Goal: Task Accomplishment & Management: Manage account settings

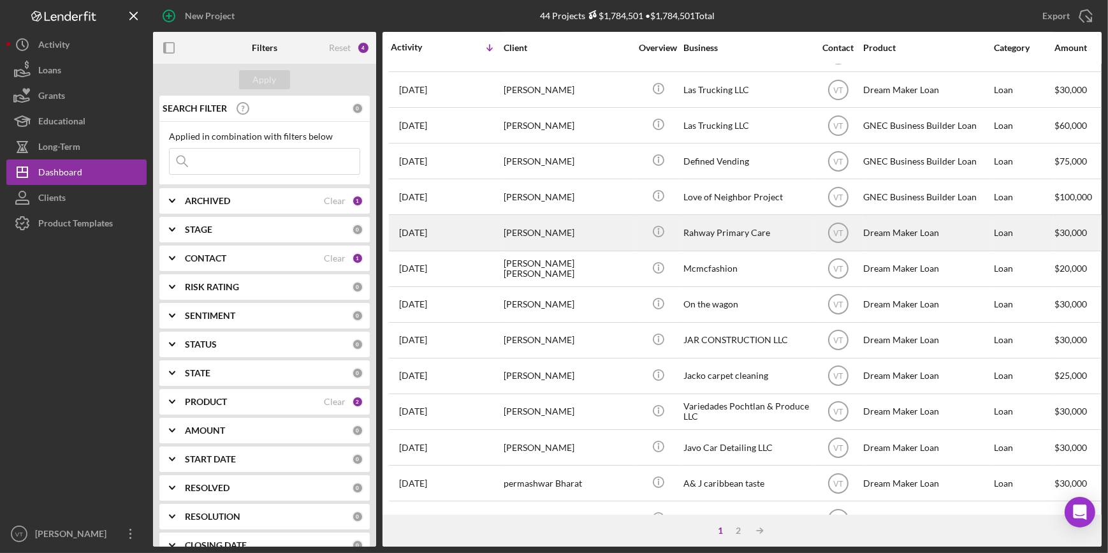
scroll to position [231, 0]
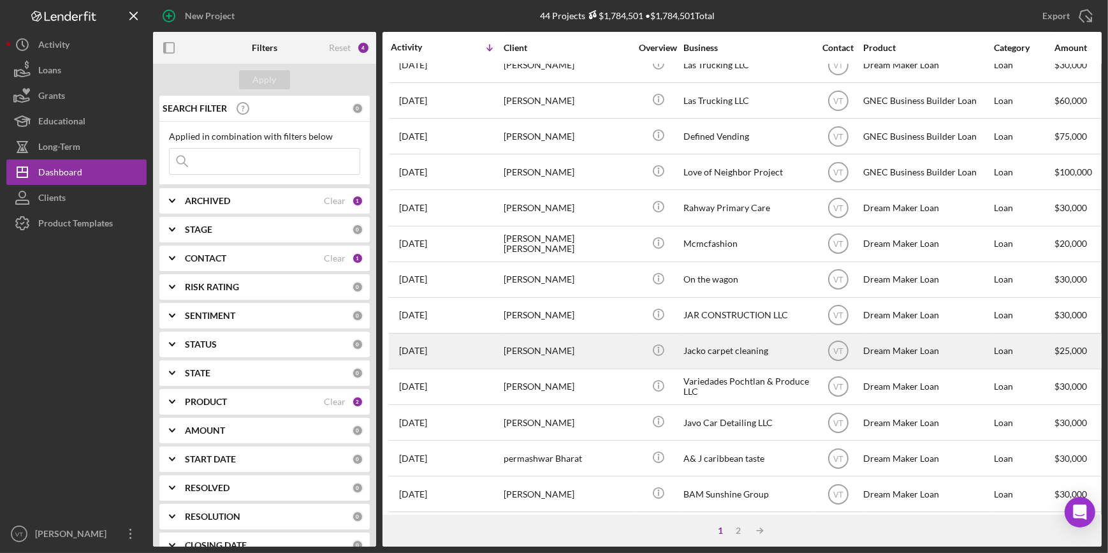
click at [544, 347] on div "James Bell" at bounding box center [567, 351] width 127 height 34
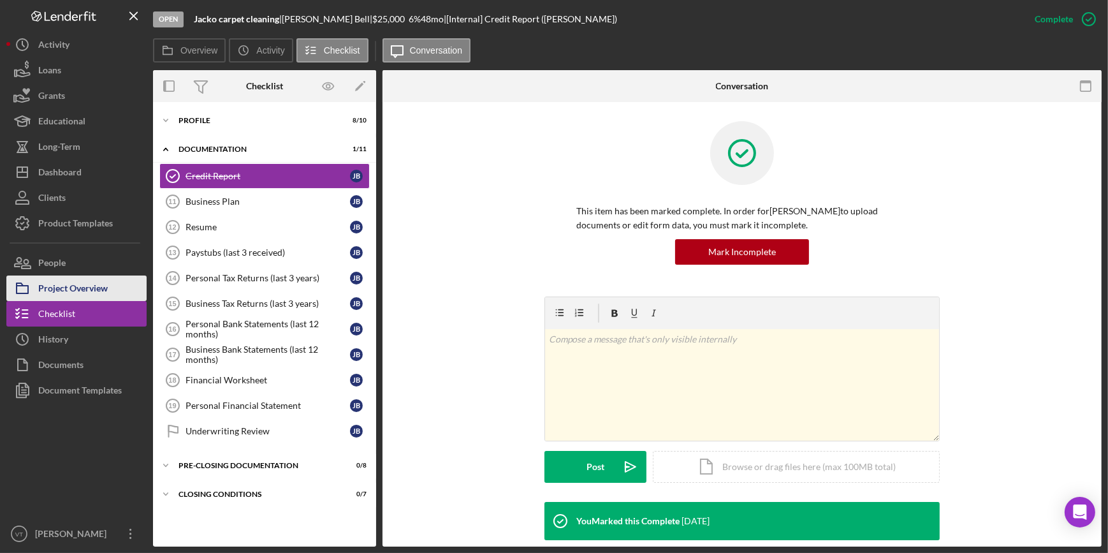
click at [76, 289] on div "Project Overview" at bounding box center [72, 289] width 69 height 29
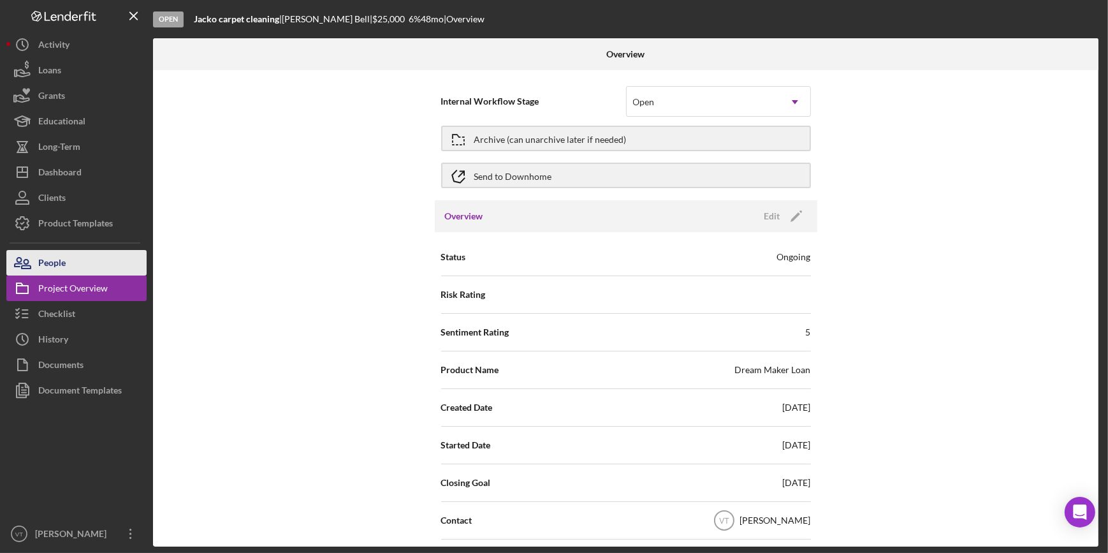
click at [115, 263] on button "People" at bounding box center [76, 262] width 140 height 25
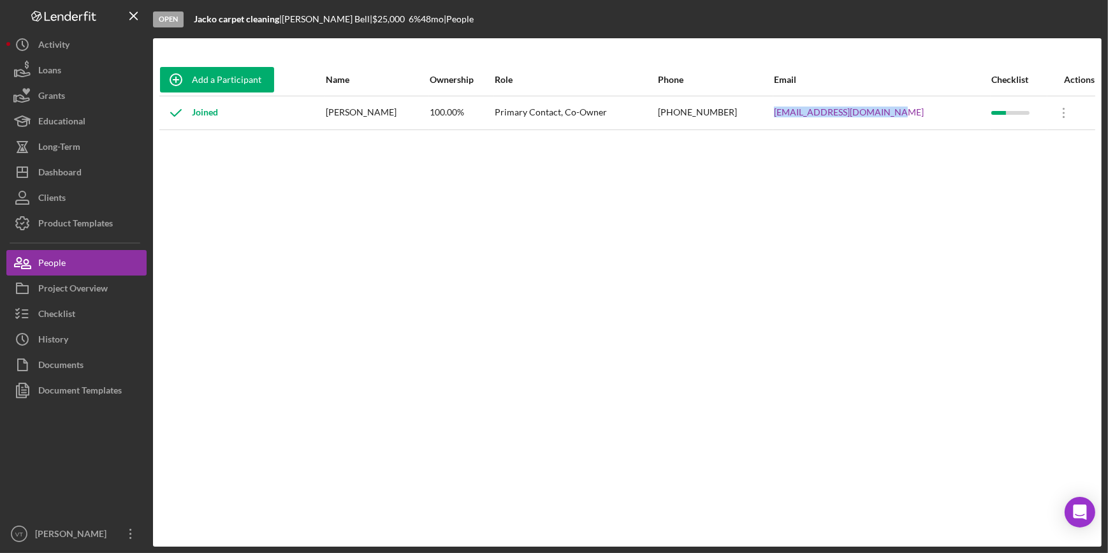
drag, startPoint x: 916, startPoint y: 108, endPoint x: 773, endPoint y: 121, distance: 143.4
click at [773, 121] on tr "Joined James Bell 100.00% Primary Contact, Co-Owner (551) 275-4938 Jamesbell198…" at bounding box center [627, 113] width 936 height 34
copy tr "Jamesbell1984@myyahoo.com"
click at [91, 281] on div "Project Overview" at bounding box center [72, 289] width 69 height 29
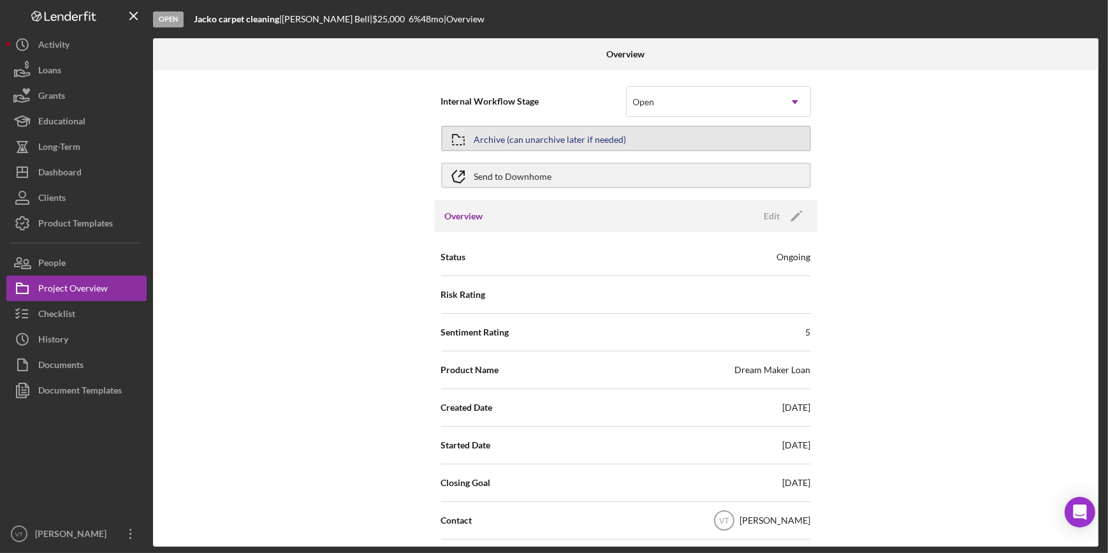
click at [611, 140] on div "Archive (can unarchive later if needed)" at bounding box center [550, 138] width 152 height 23
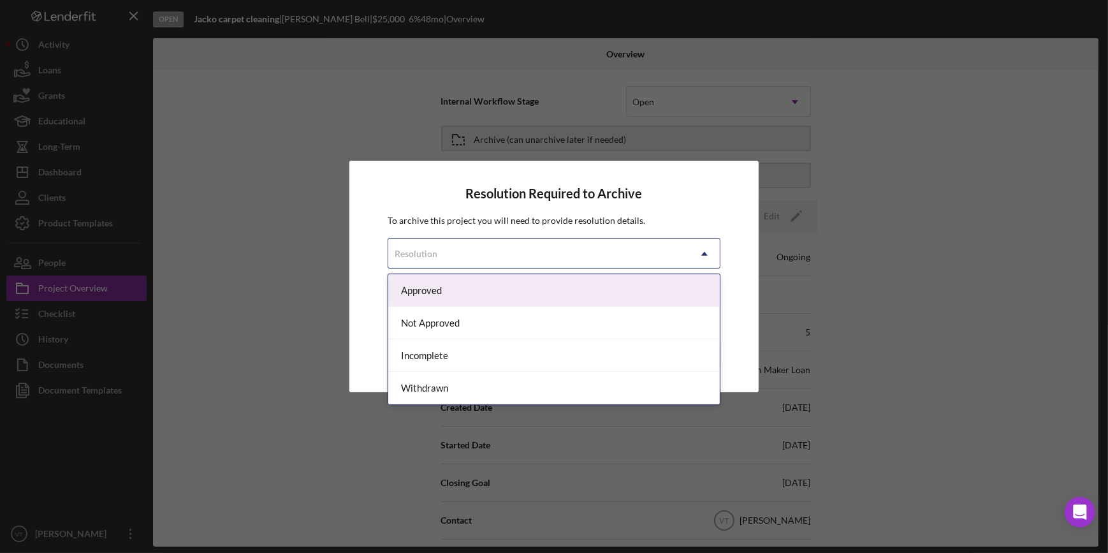
click at [560, 245] on div "Resolution" at bounding box center [538, 253] width 300 height 29
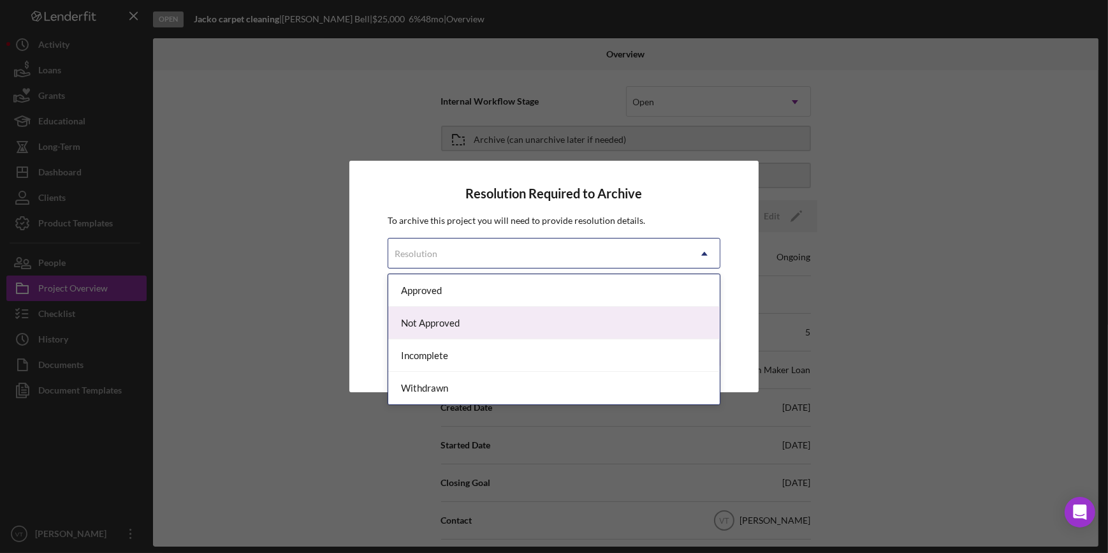
click at [455, 316] on div "Not Approved" at bounding box center [553, 323] width 331 height 33
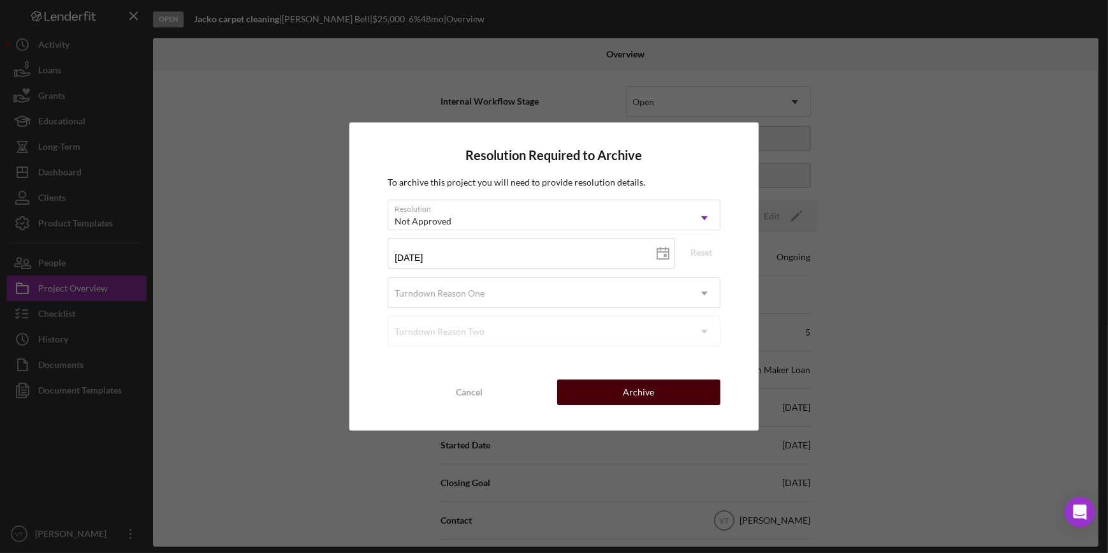
click at [613, 393] on button "Archive" at bounding box center [638, 391] width 163 height 25
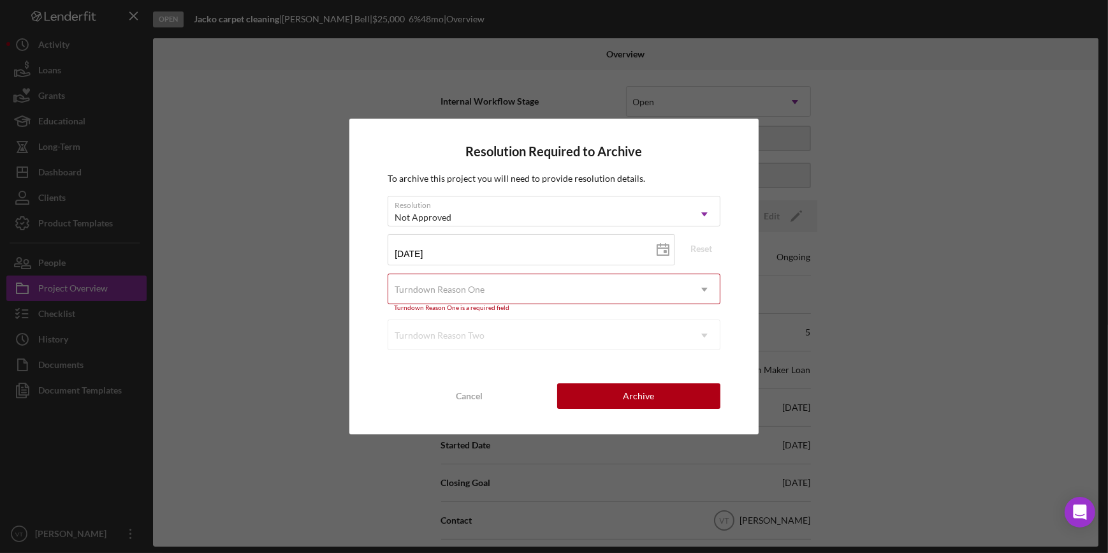
click at [591, 287] on div "Turndown Reason One" at bounding box center [538, 289] width 300 height 29
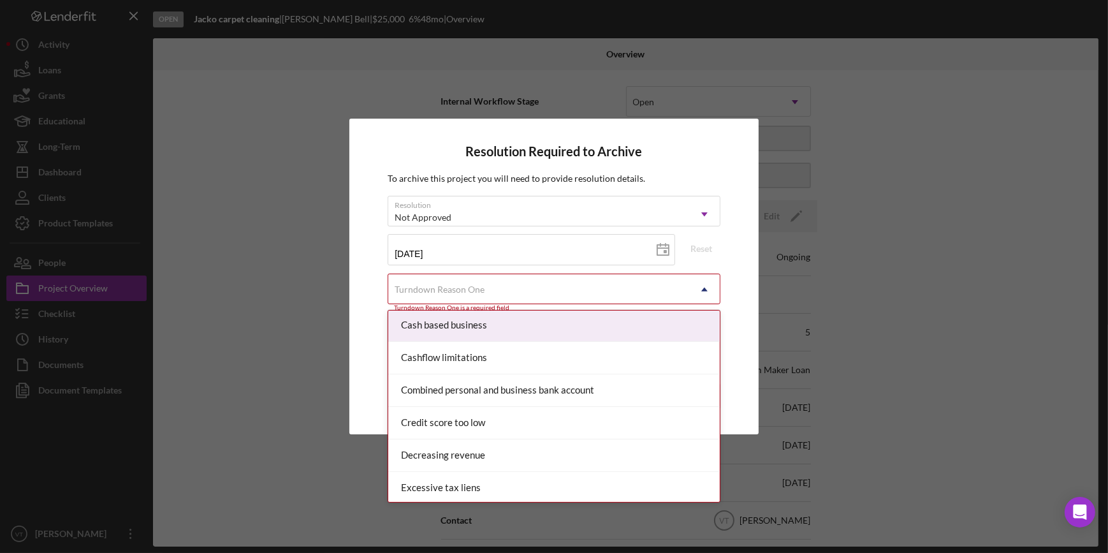
scroll to position [173, 0]
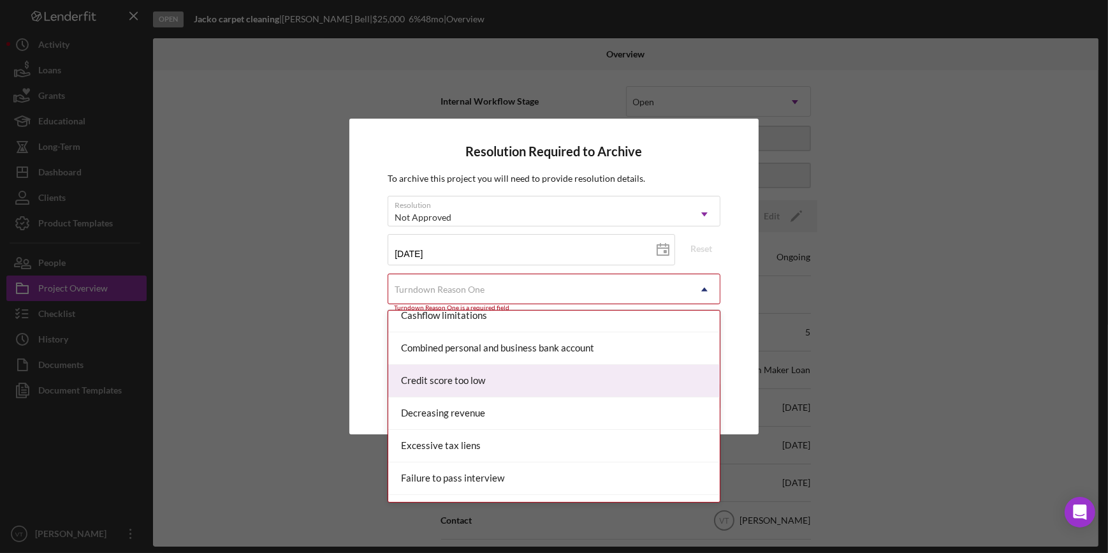
click at [537, 379] on div "Credit score too low" at bounding box center [553, 381] width 331 height 33
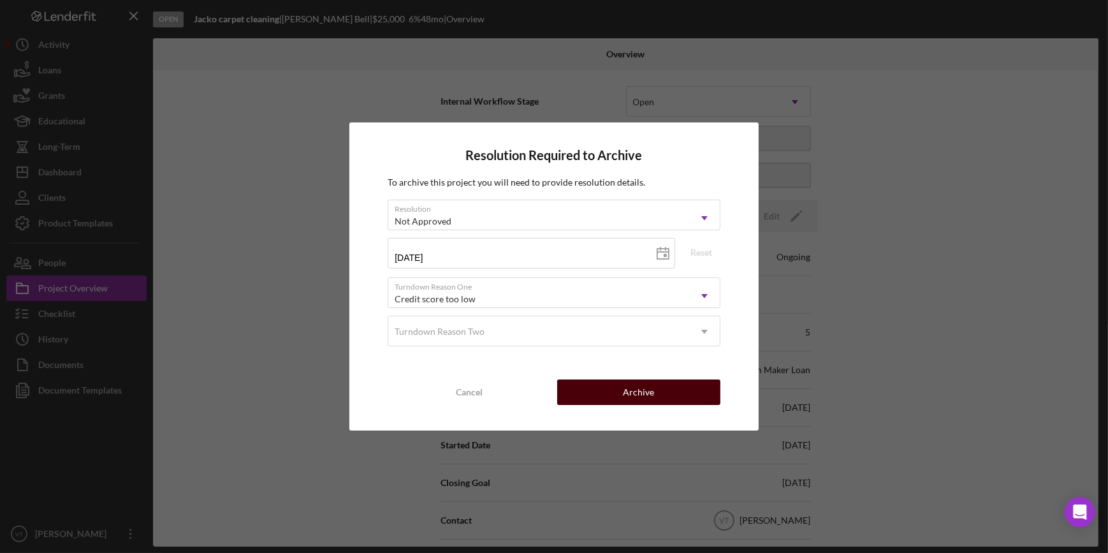
drag, startPoint x: 602, startPoint y: 388, endPoint x: 608, endPoint y: 391, distance: 6.9
click at [608, 391] on button "Archive" at bounding box center [638, 391] width 163 height 25
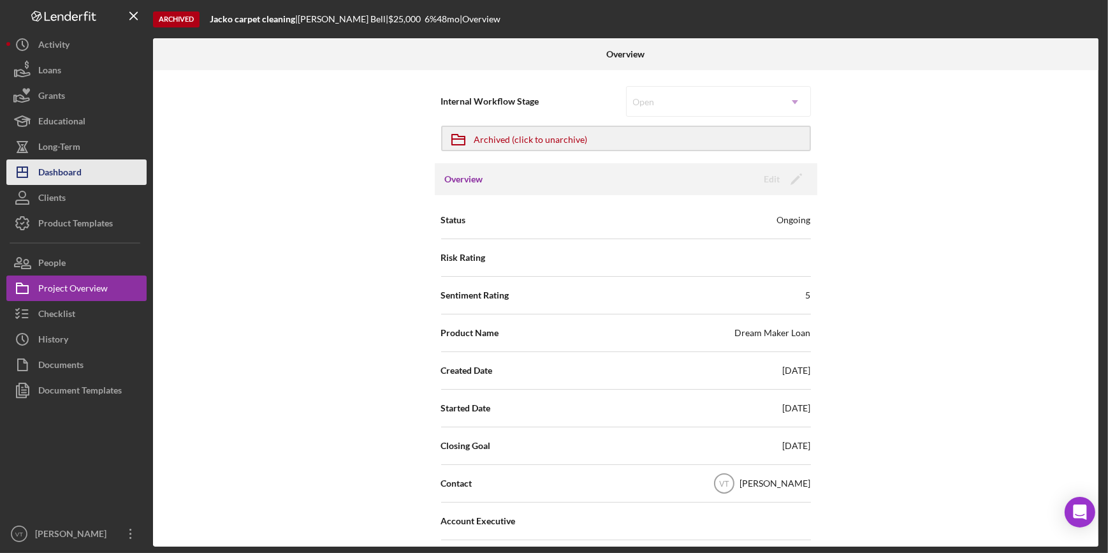
click at [105, 166] on button "Icon/Dashboard Dashboard" at bounding box center [76, 171] width 140 height 25
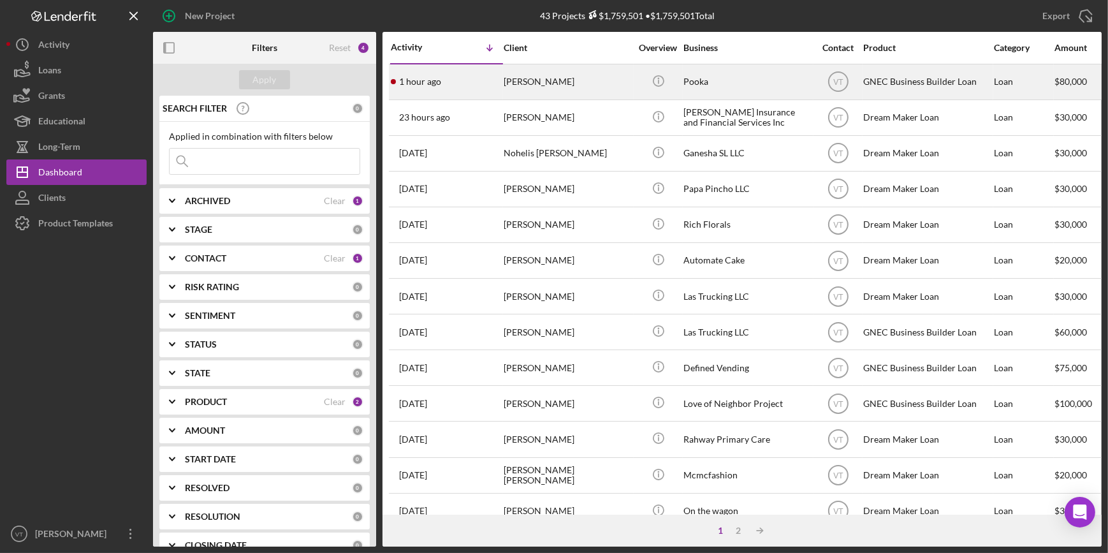
click at [527, 80] on div "[PERSON_NAME]" at bounding box center [567, 82] width 127 height 34
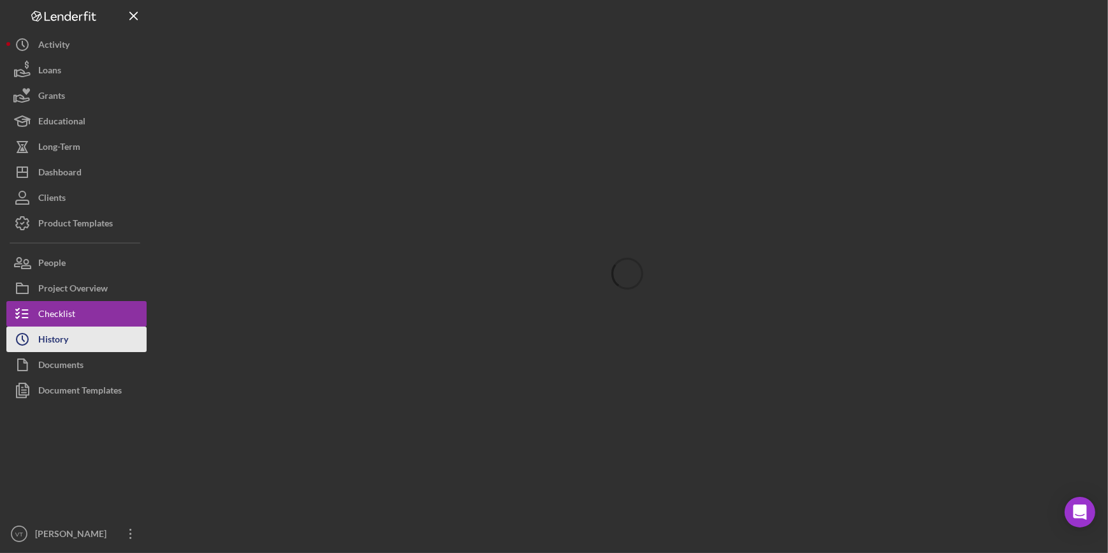
click at [94, 339] on button "Icon/History History" at bounding box center [76, 338] width 140 height 25
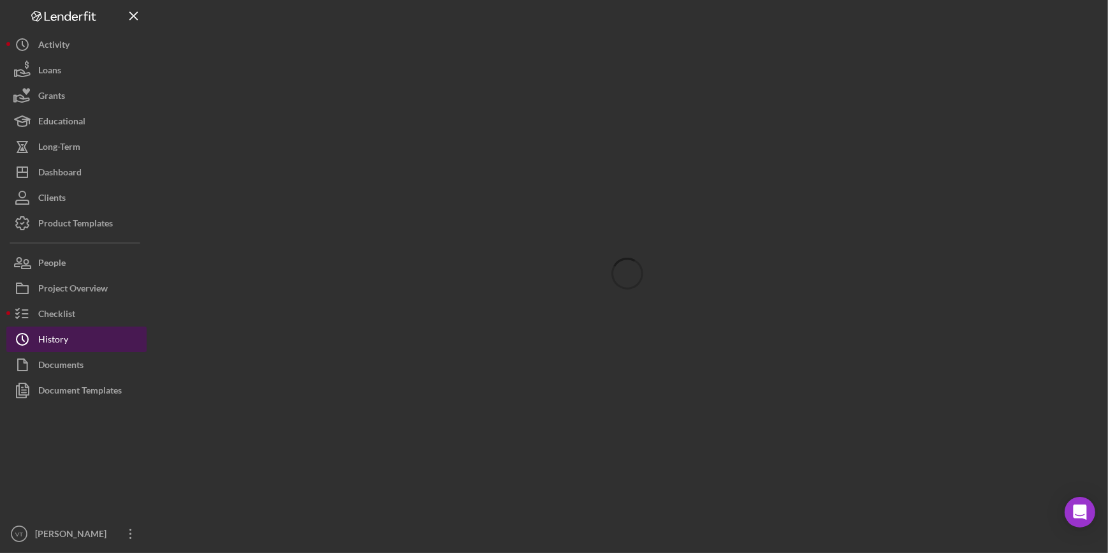
click at [45, 340] on div "History" at bounding box center [53, 340] width 30 height 29
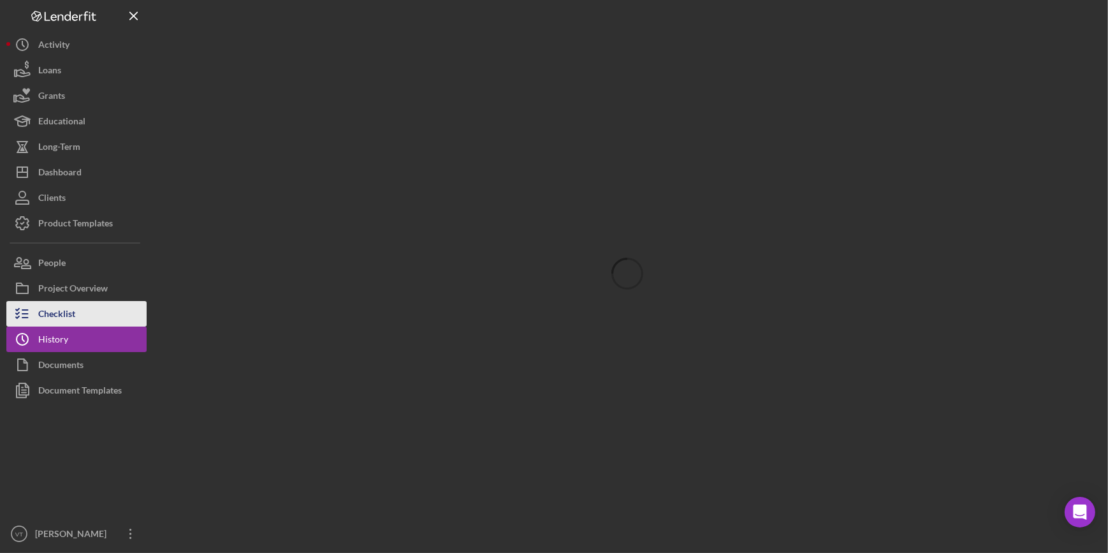
click at [102, 316] on button "Checklist" at bounding box center [76, 313] width 140 height 25
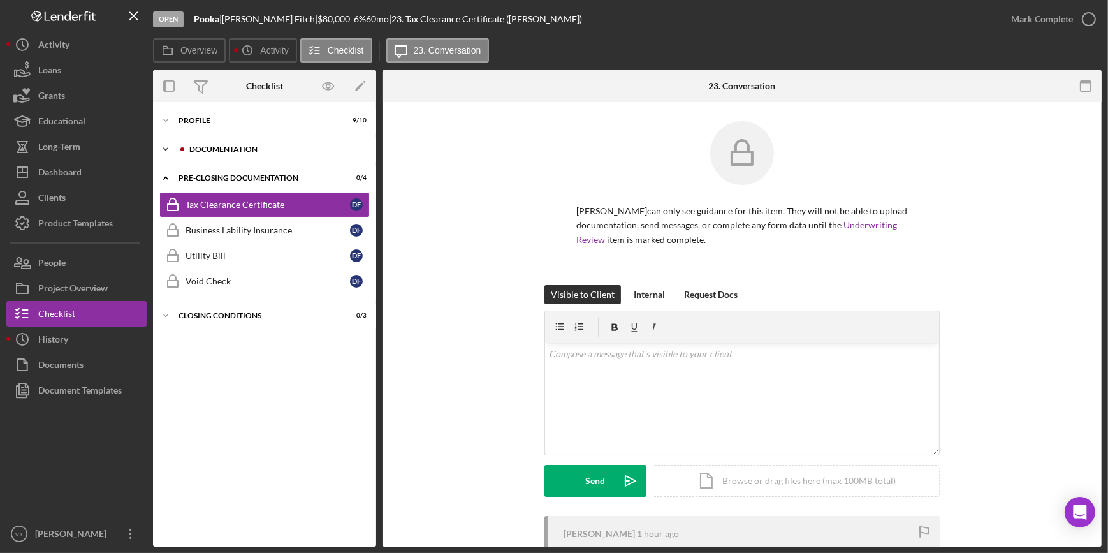
click at [164, 148] on polyline at bounding box center [166, 149] width 4 height 3
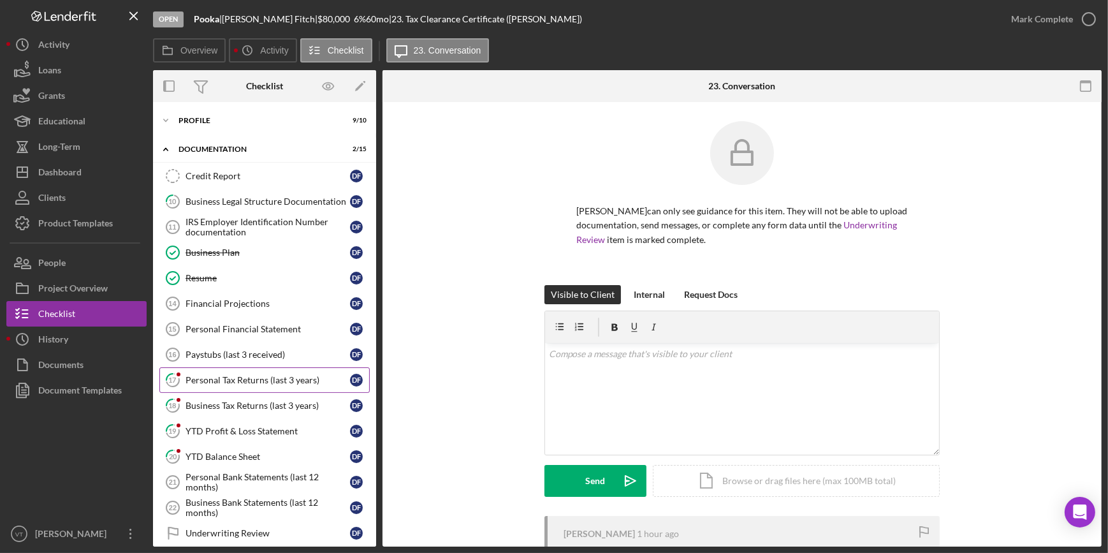
click at [238, 382] on div "Personal Tax Returns (last 3 years)" at bounding box center [267, 380] width 164 height 10
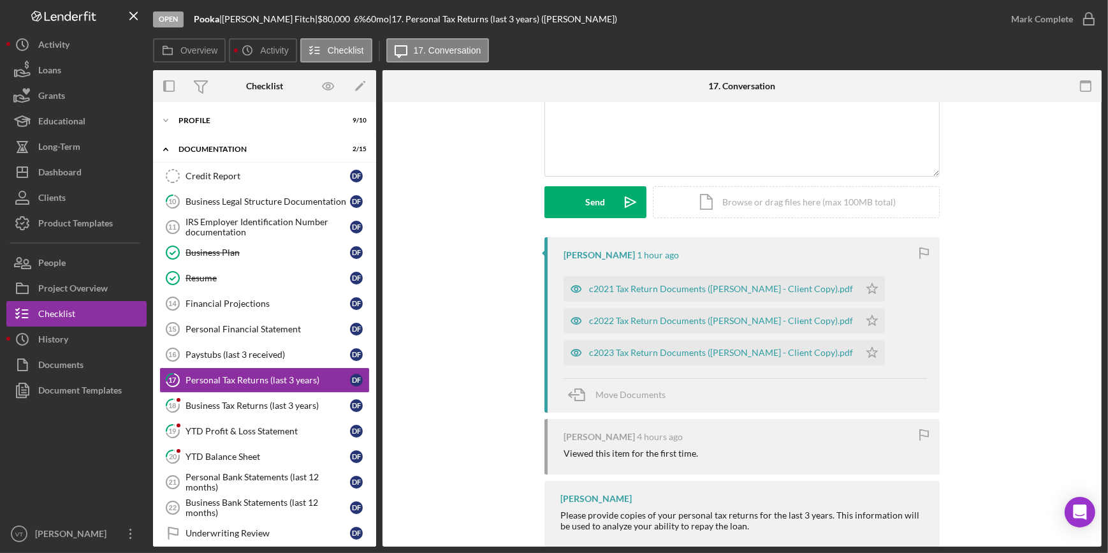
scroll to position [115, 0]
click at [616, 354] on div "c2023 Tax Return Documents (FITCH DAWN - Client Copy).pdf" at bounding box center [721, 352] width 264 height 10
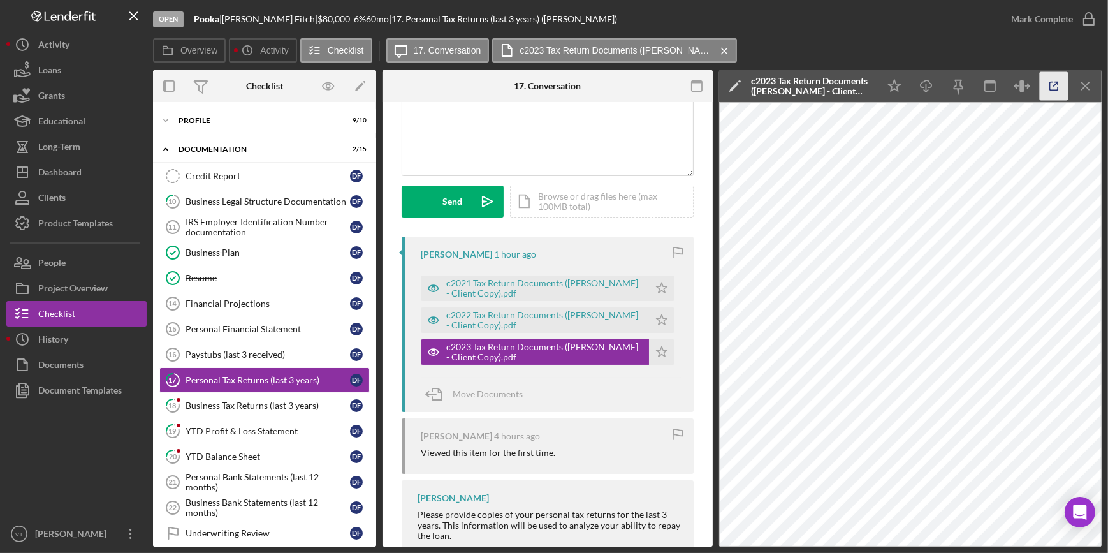
click at [1052, 87] on icon "button" at bounding box center [1054, 86] width 29 height 29
click at [216, 408] on div "Business Tax Returns (last 3 years)" at bounding box center [267, 405] width 164 height 10
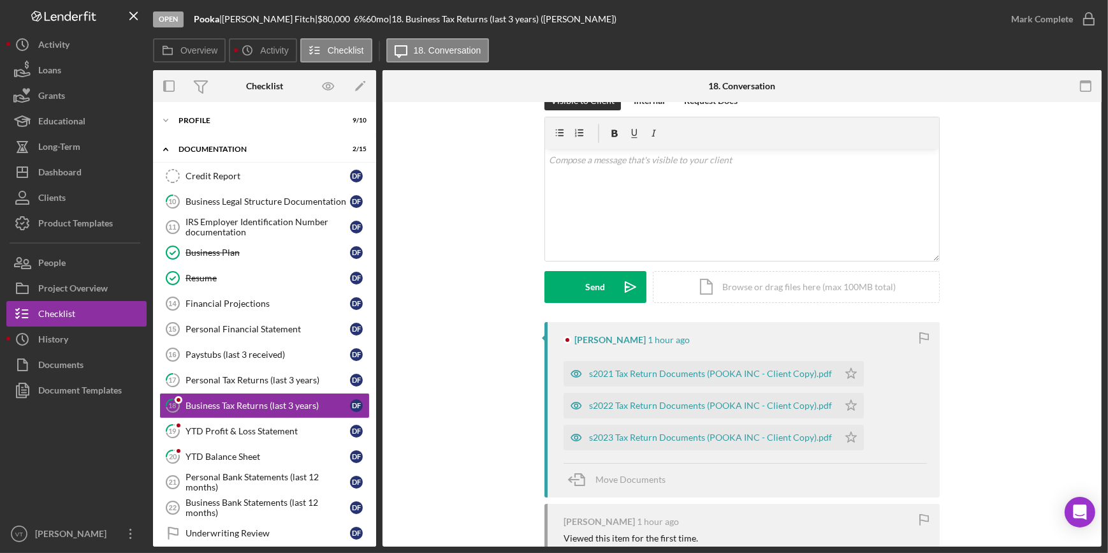
scroll to position [57, 0]
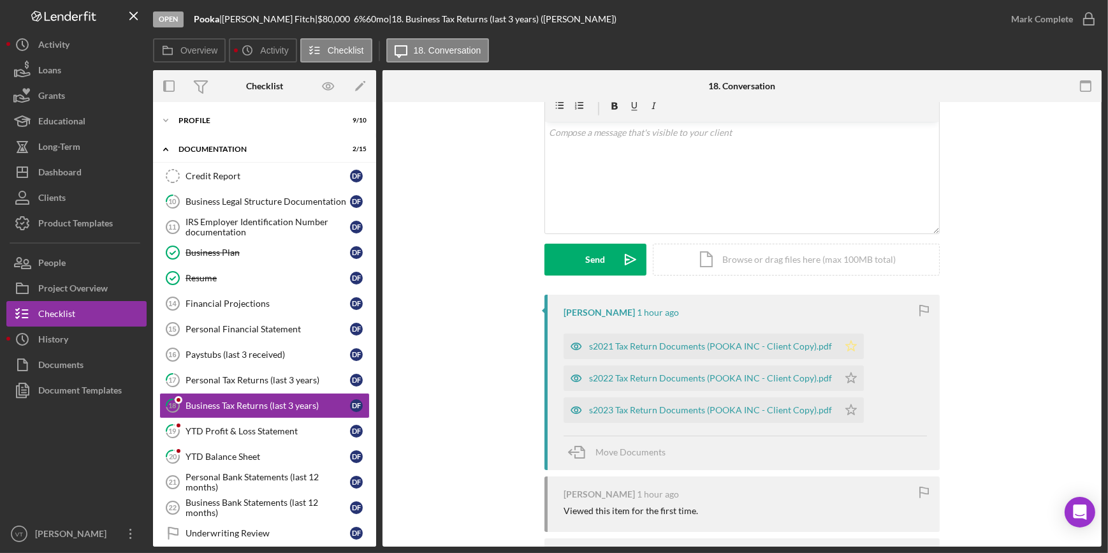
drag, startPoint x: 847, startPoint y: 343, endPoint x: 848, endPoint y: 352, distance: 9.1
click at [848, 350] on icon "Icon/Star" at bounding box center [850, 345] width 25 height 25
drag, startPoint x: 843, startPoint y: 370, endPoint x: 843, endPoint y: 376, distance: 6.4
click at [843, 375] on icon "Icon/Star" at bounding box center [850, 377] width 25 height 25
drag, startPoint x: 840, startPoint y: 402, endPoint x: 791, endPoint y: 414, distance: 50.6
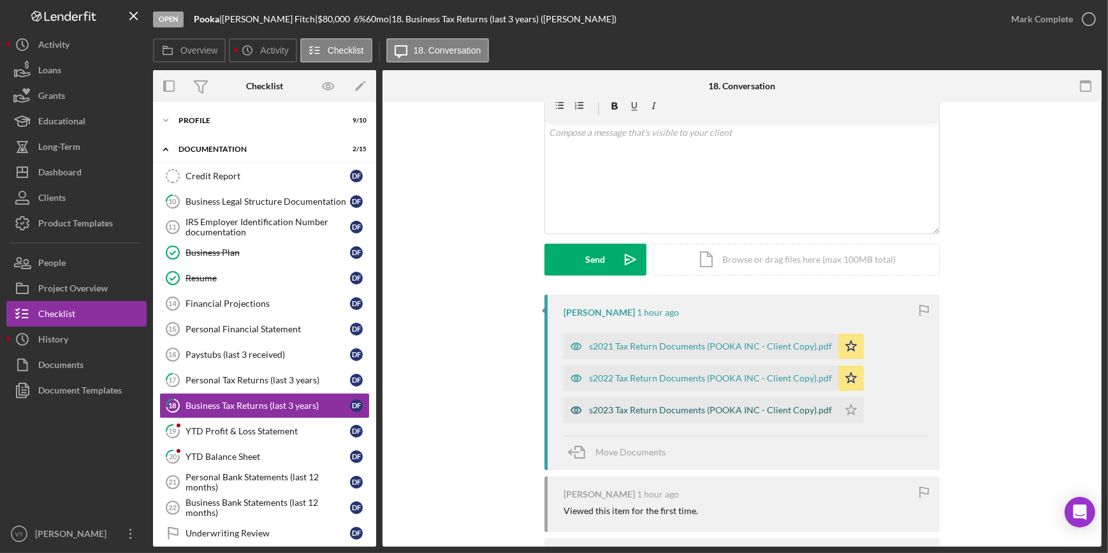
click at [838, 402] on icon "Icon/Star" at bounding box center [850, 409] width 25 height 25
click at [706, 405] on div "s2023 Tax Return Documents (POOKA INC - Client Copy).pdf" at bounding box center [710, 410] width 243 height 10
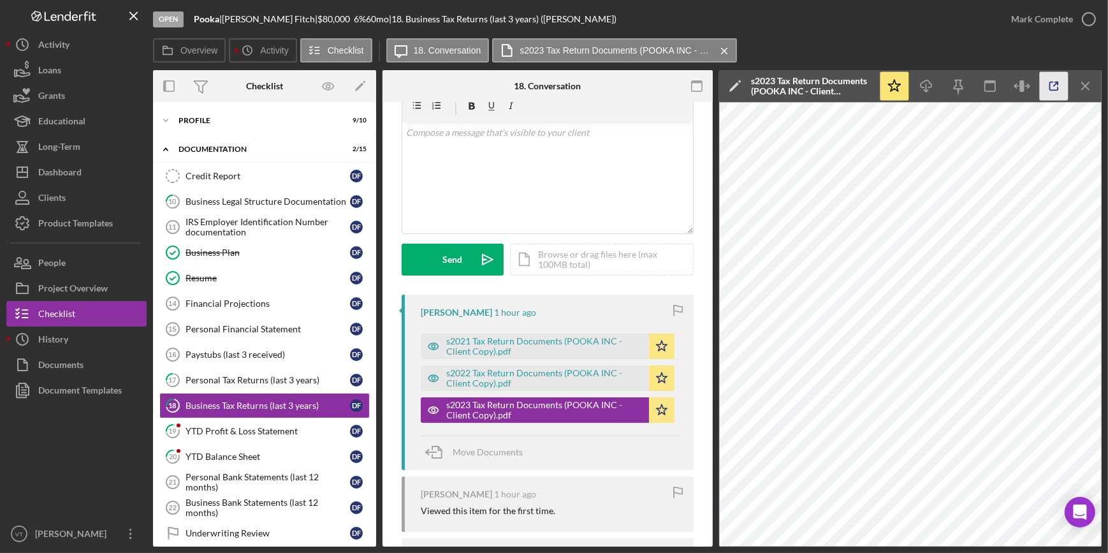
click at [1051, 84] on icon "button" at bounding box center [1054, 86] width 29 height 29
click at [194, 427] on div "YTD Profit & Loss Statement" at bounding box center [267, 431] width 164 height 10
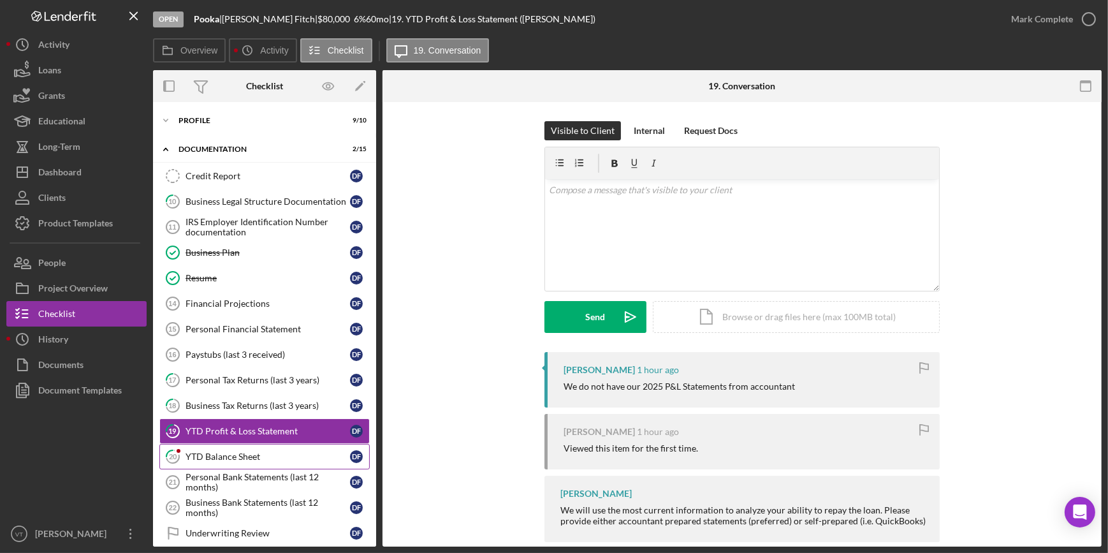
click at [272, 454] on div "YTD Balance Sheet" at bounding box center [267, 456] width 164 height 10
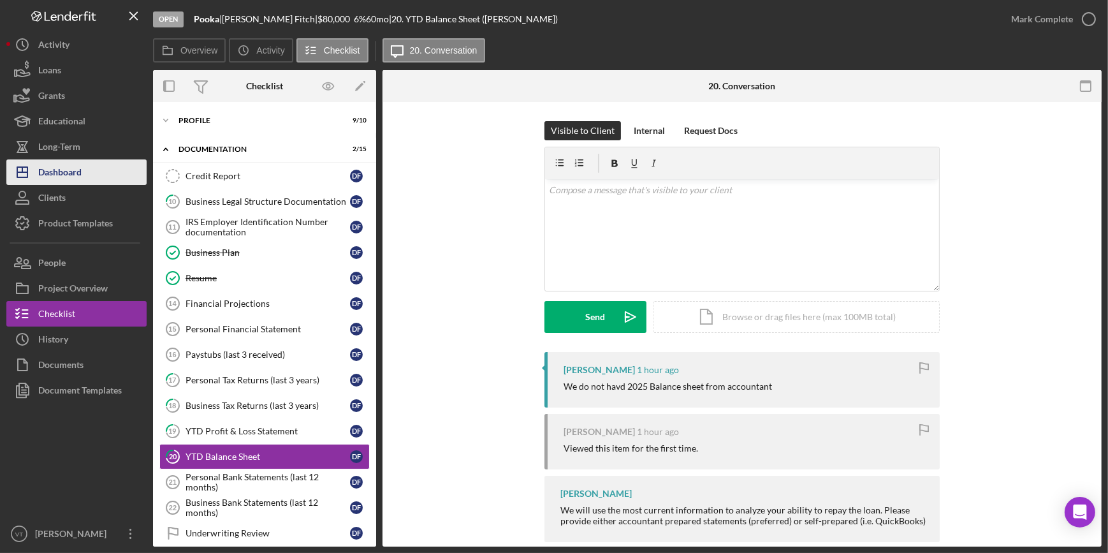
click at [76, 173] on div "Dashboard" at bounding box center [59, 173] width 43 height 29
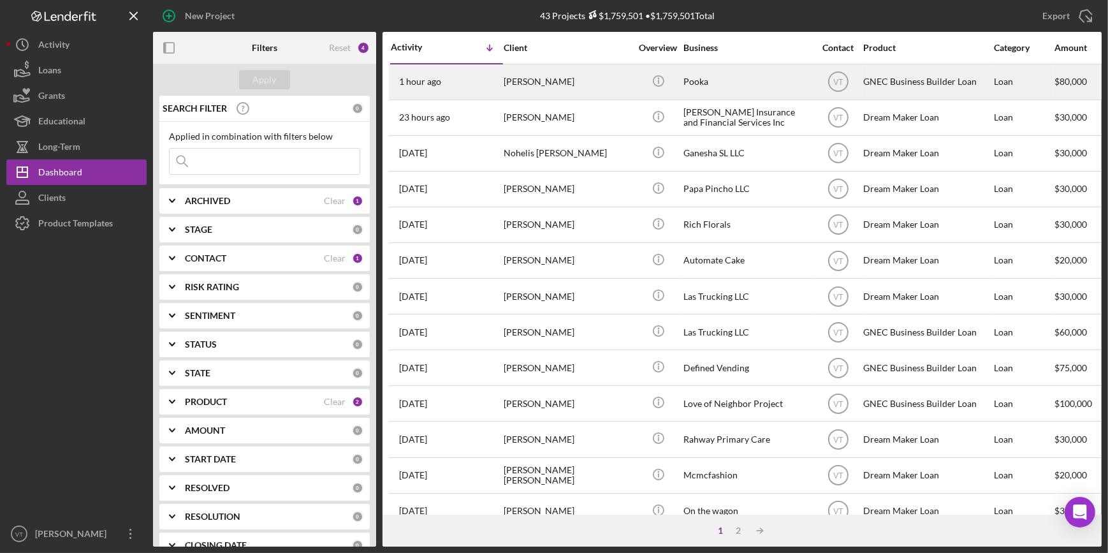
click at [530, 76] on div "[PERSON_NAME]" at bounding box center [567, 82] width 127 height 34
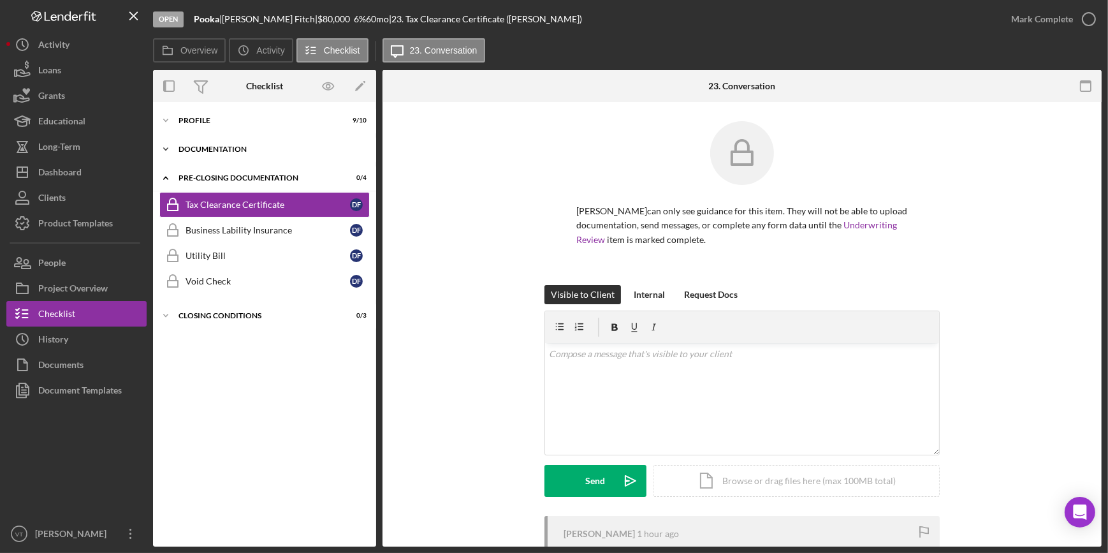
click at [166, 145] on icon "Icon/Expander" at bounding box center [165, 148] width 25 height 25
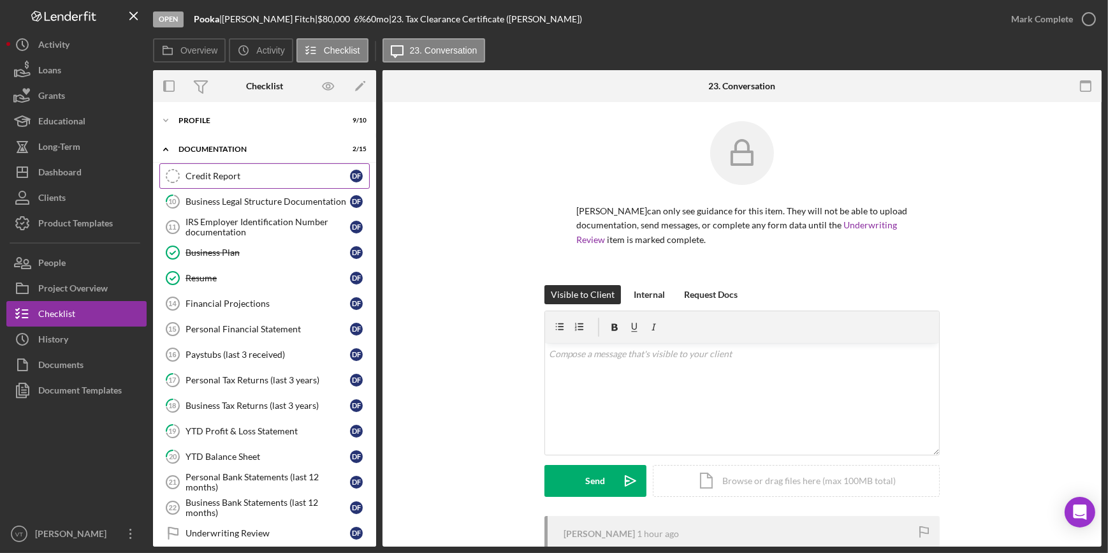
click at [228, 173] on div "Credit Report" at bounding box center [267, 176] width 164 height 10
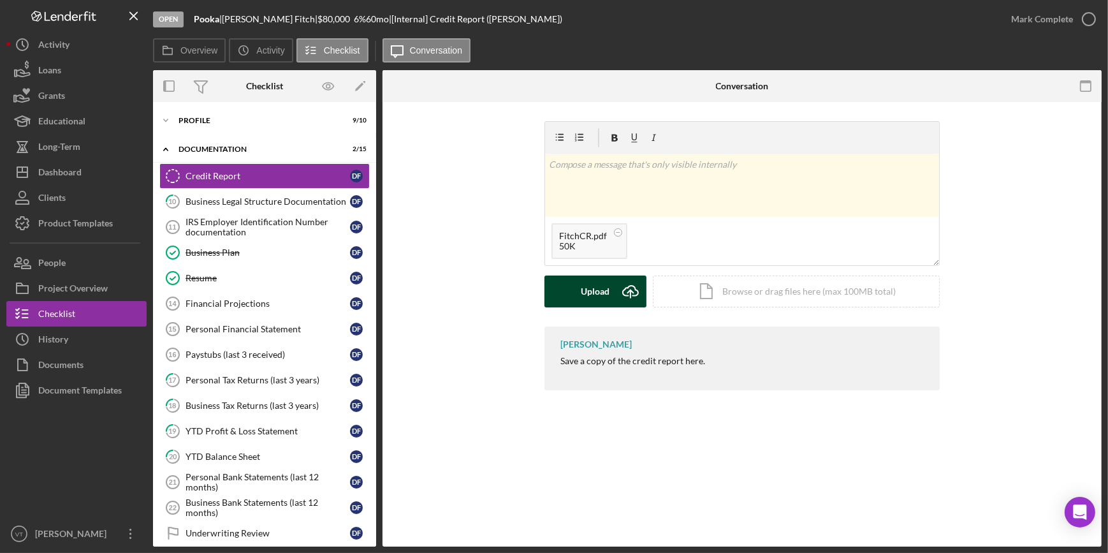
click at [604, 303] on div "Upload" at bounding box center [595, 291] width 29 height 32
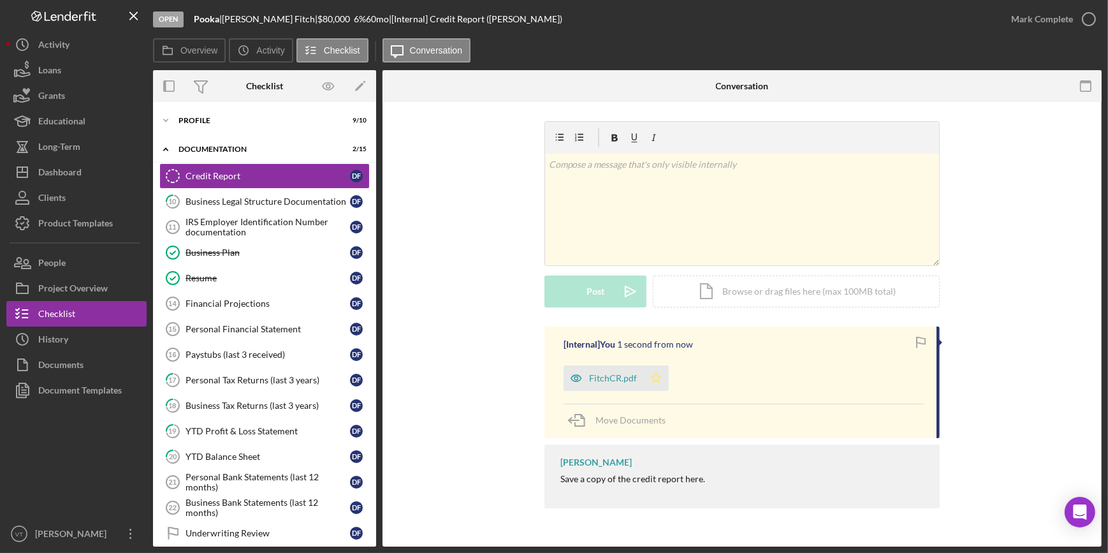
click at [653, 372] on icon "Icon/Star" at bounding box center [655, 377] width 25 height 25
click at [611, 378] on div "FitchCR.pdf" at bounding box center [613, 378] width 48 height 10
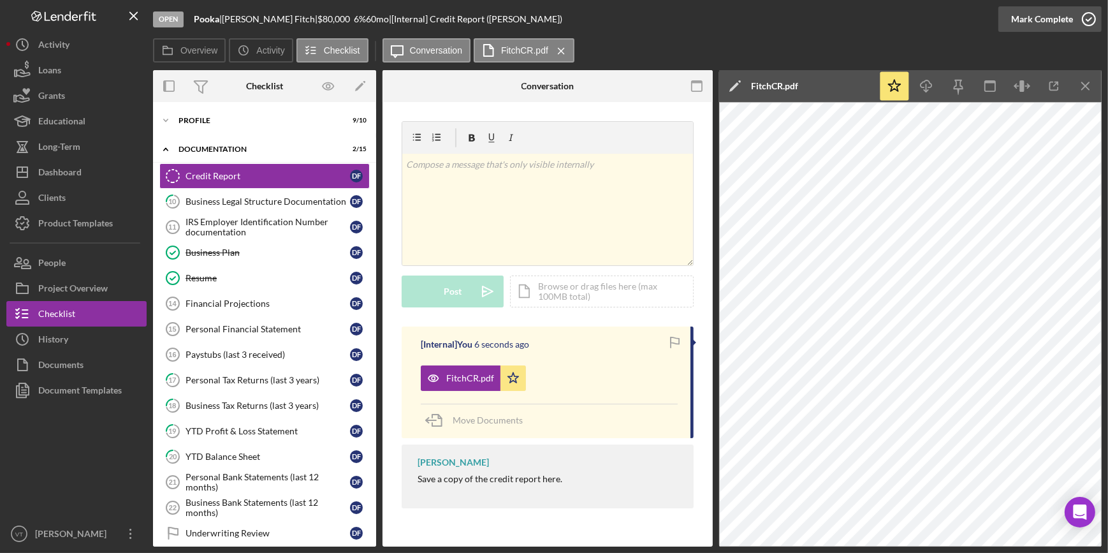
click at [1030, 15] on div "Mark Complete" at bounding box center [1042, 18] width 62 height 25
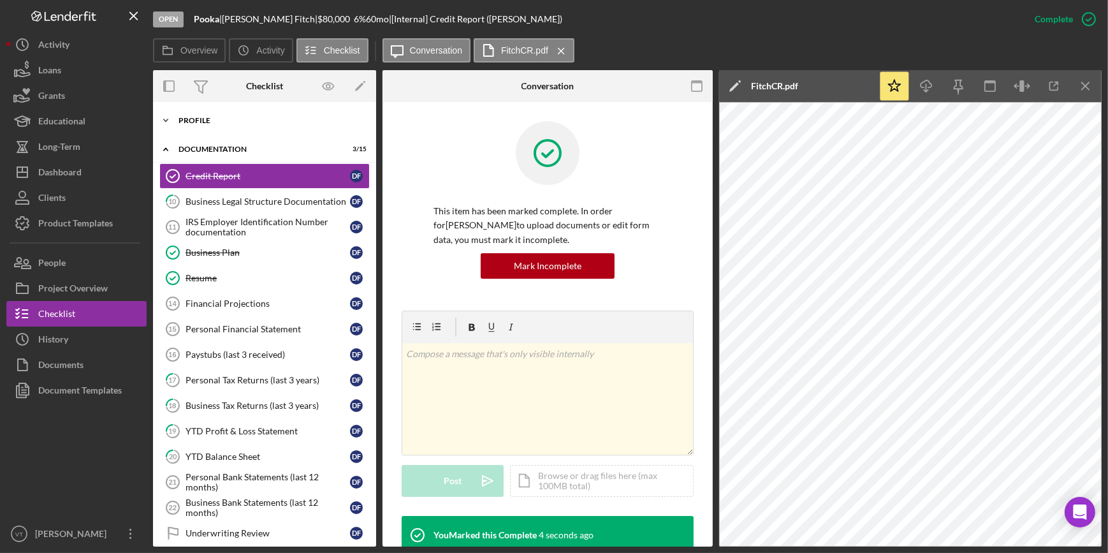
click at [173, 121] on icon "Icon/Expander" at bounding box center [165, 120] width 25 height 25
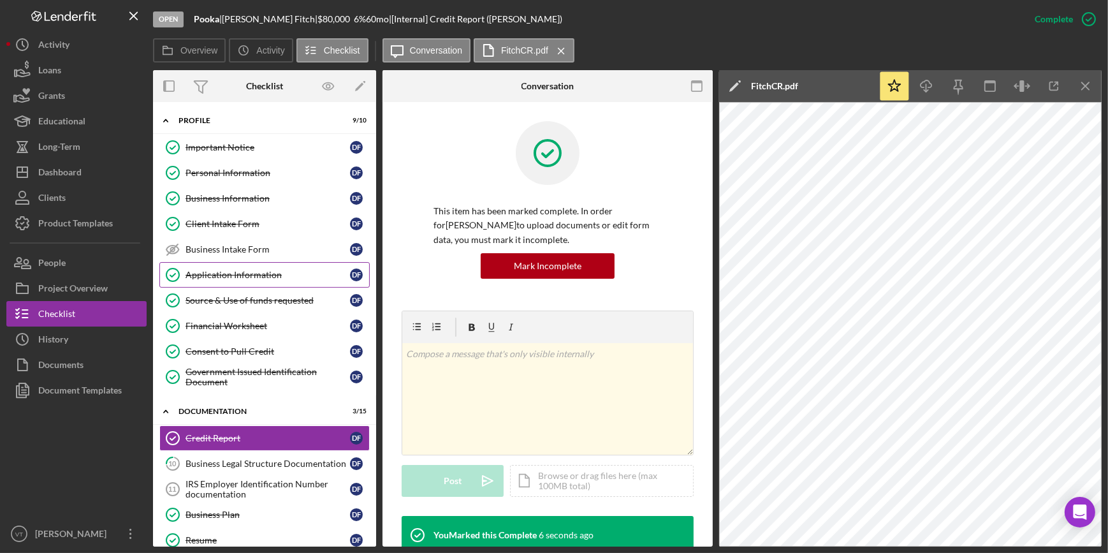
click at [238, 273] on div "Application Information" at bounding box center [267, 275] width 164 height 10
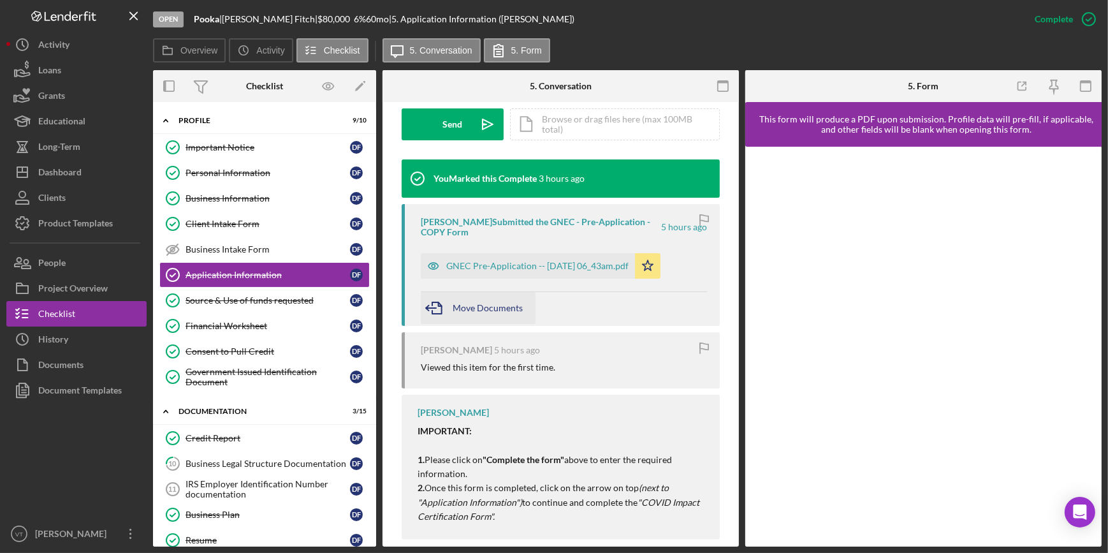
scroll to position [400, 0]
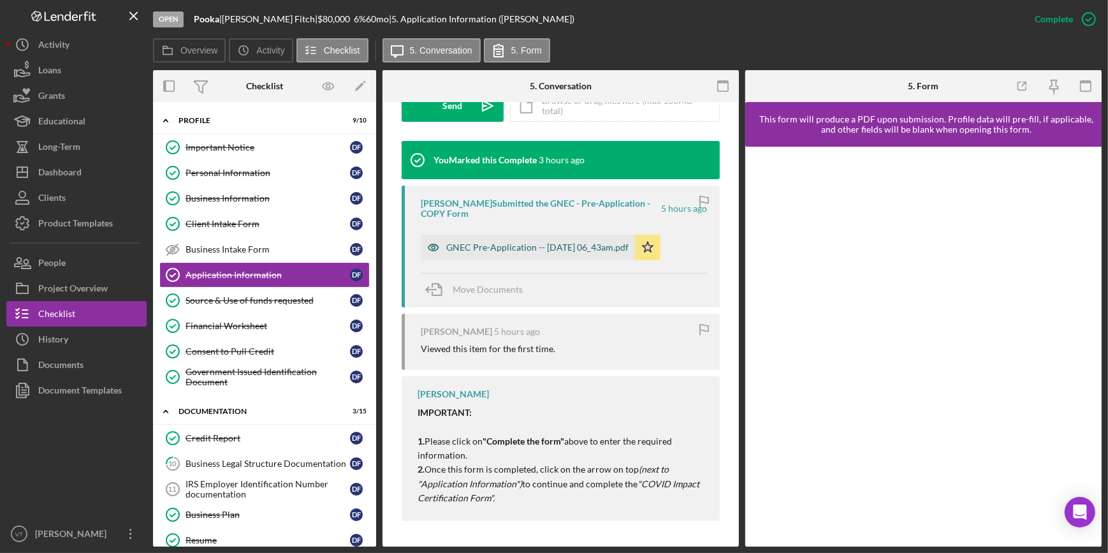
click at [521, 247] on div "GNEC Pre-Application -- 2025-09-04 06_43am.pdf" at bounding box center [537, 247] width 182 height 10
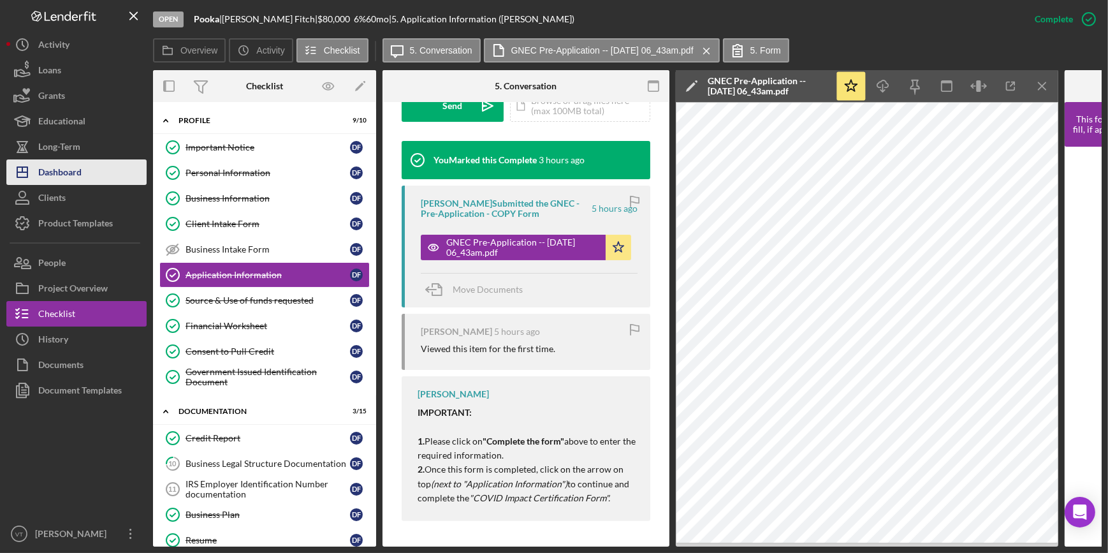
click at [76, 177] on div "Dashboard" at bounding box center [59, 173] width 43 height 29
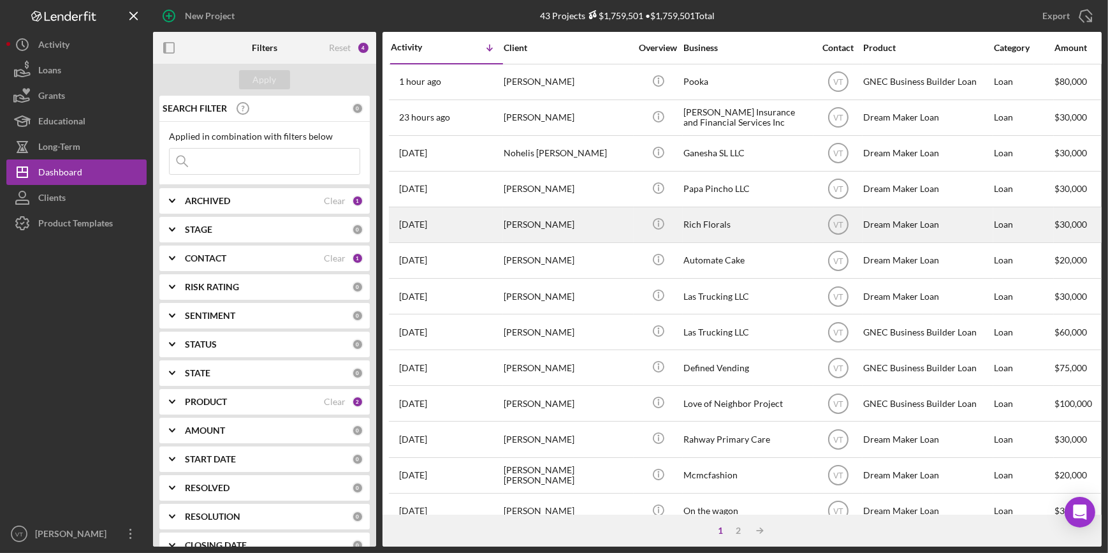
click at [621, 213] on div "[PERSON_NAME]" at bounding box center [567, 225] width 127 height 34
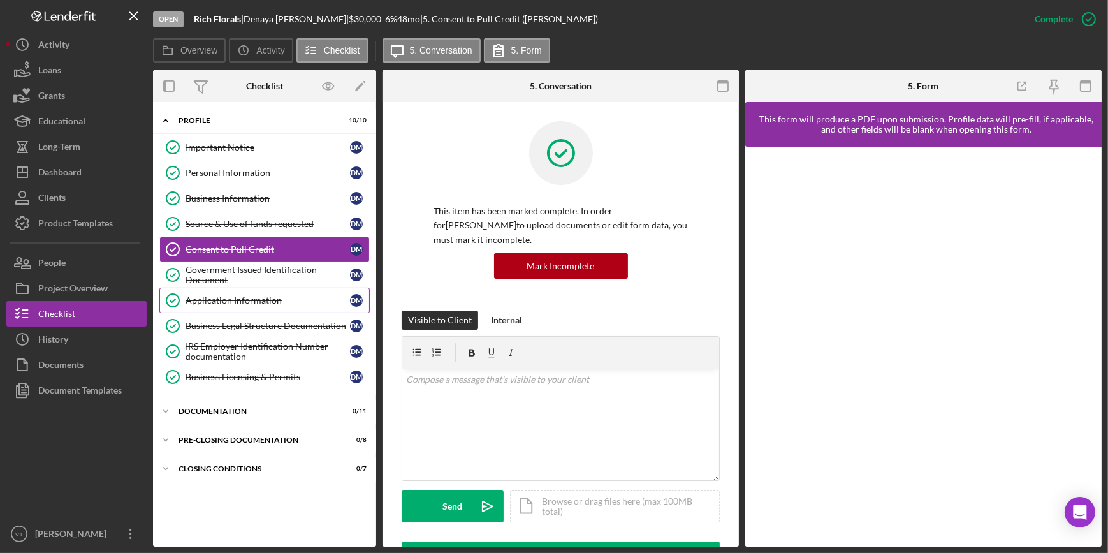
click at [228, 298] on div "Application Information" at bounding box center [267, 300] width 164 height 10
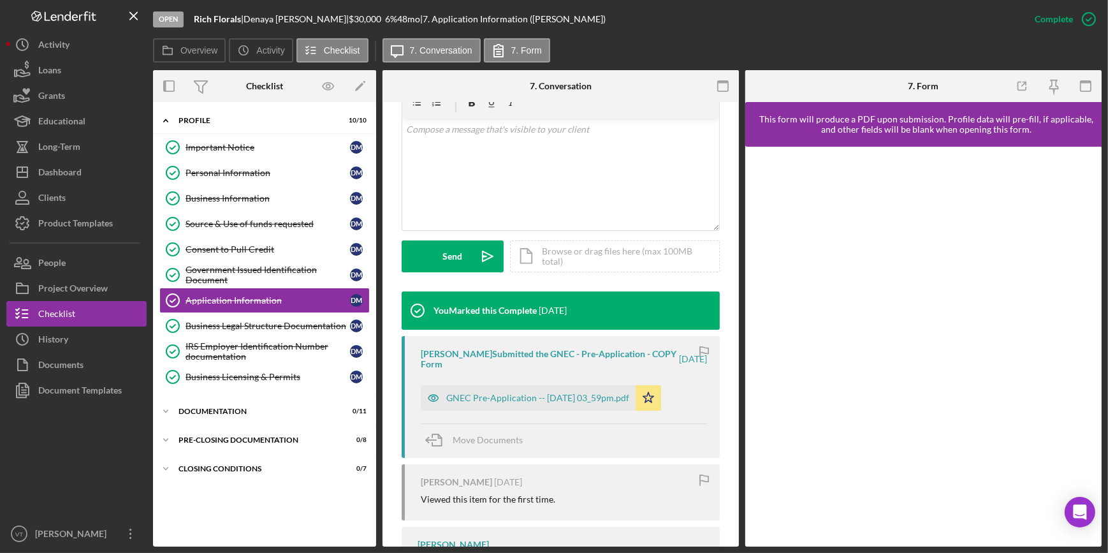
scroll to position [289, 0]
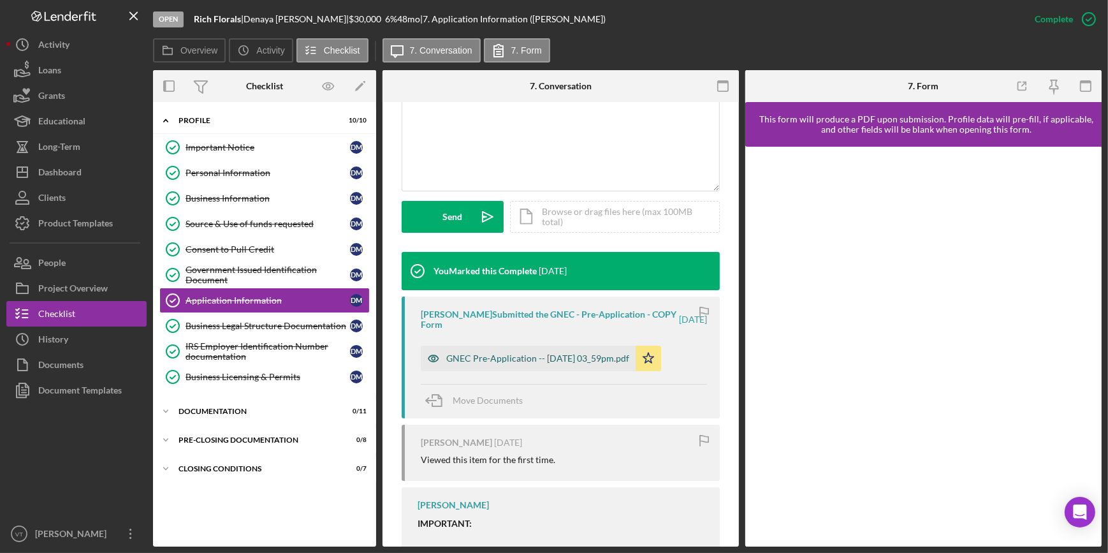
click at [536, 356] on div "GNEC Pre-Application -- 2025-09-02 03_59pm.pdf" at bounding box center [537, 358] width 183 height 10
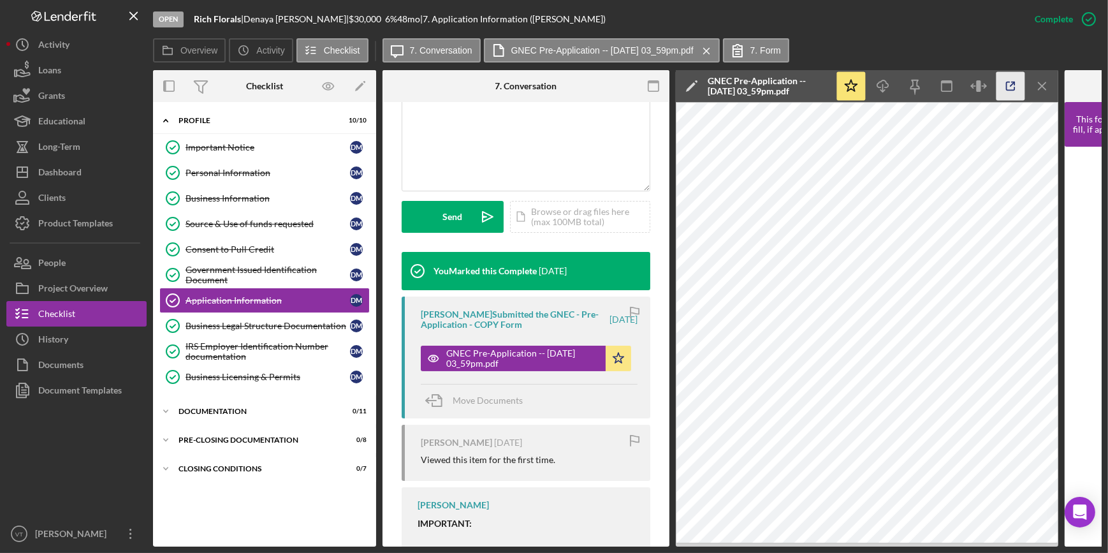
click at [1008, 84] on icon "button" at bounding box center [1010, 86] width 29 height 29
click at [170, 413] on icon "Icon/Expander" at bounding box center [165, 410] width 25 height 25
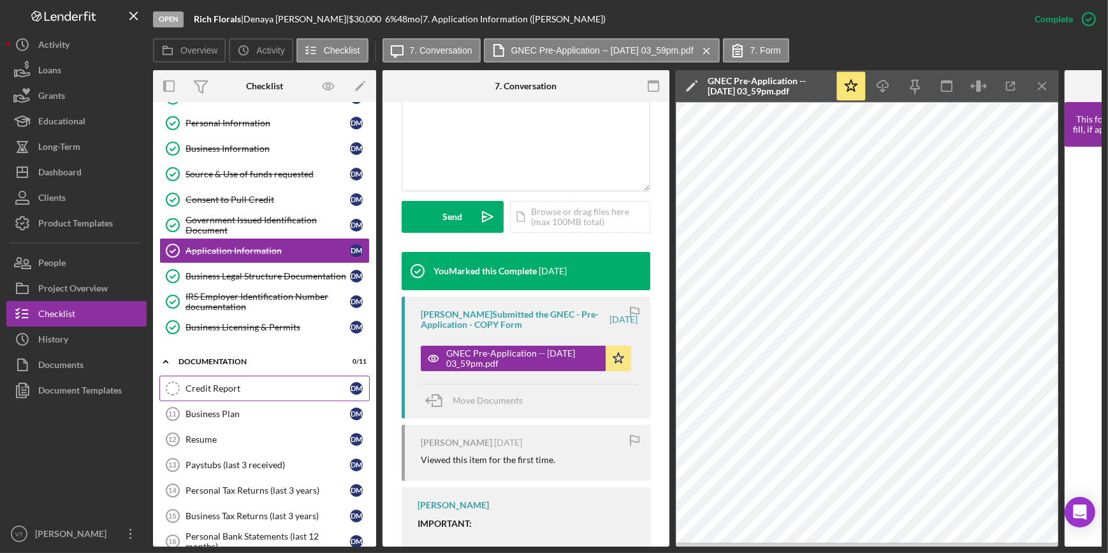
scroll to position [173, 0]
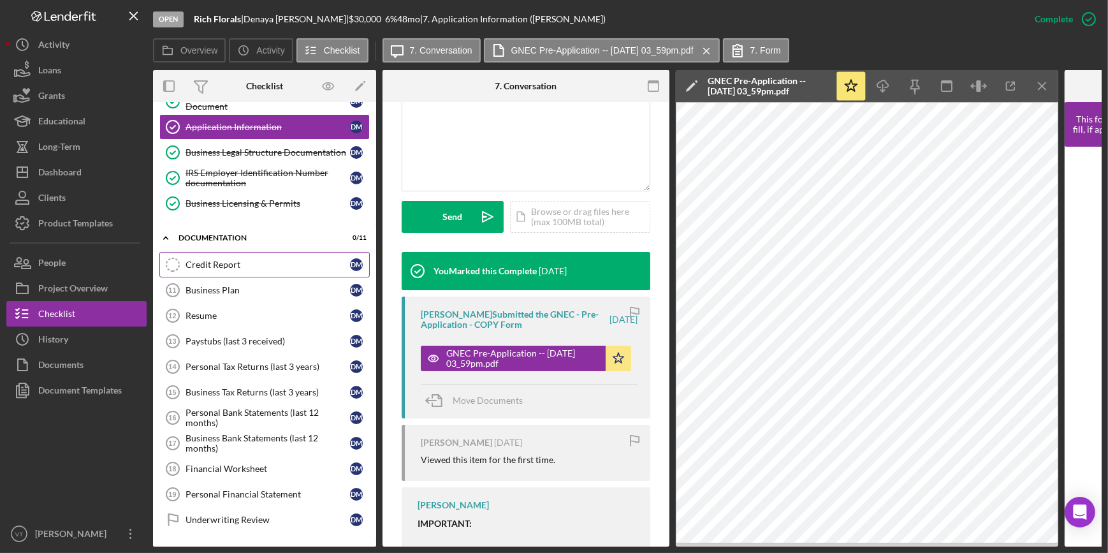
click at [253, 261] on div "Credit Report" at bounding box center [267, 264] width 164 height 10
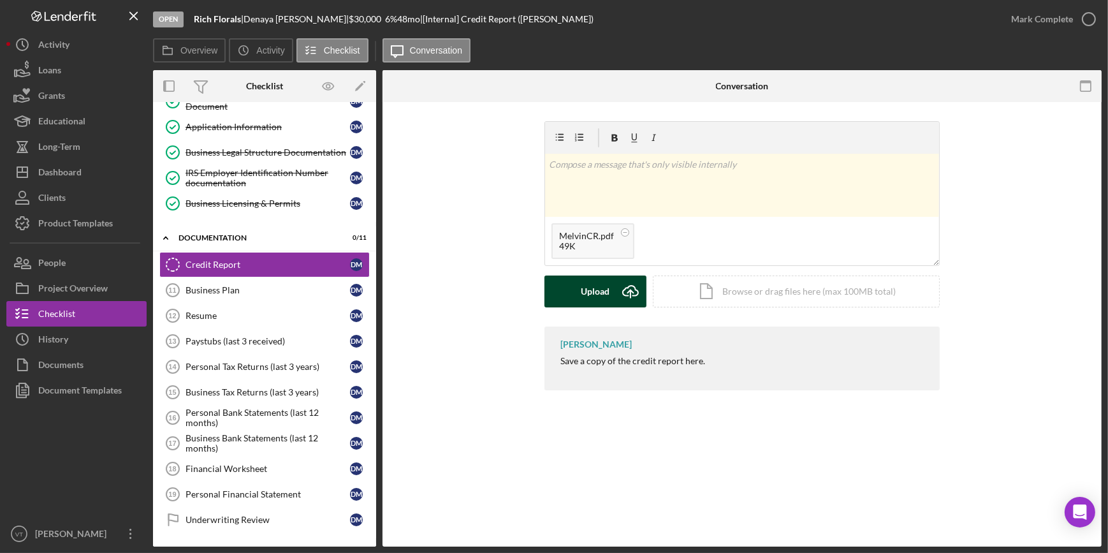
click at [591, 286] on div "Upload" at bounding box center [595, 291] width 29 height 32
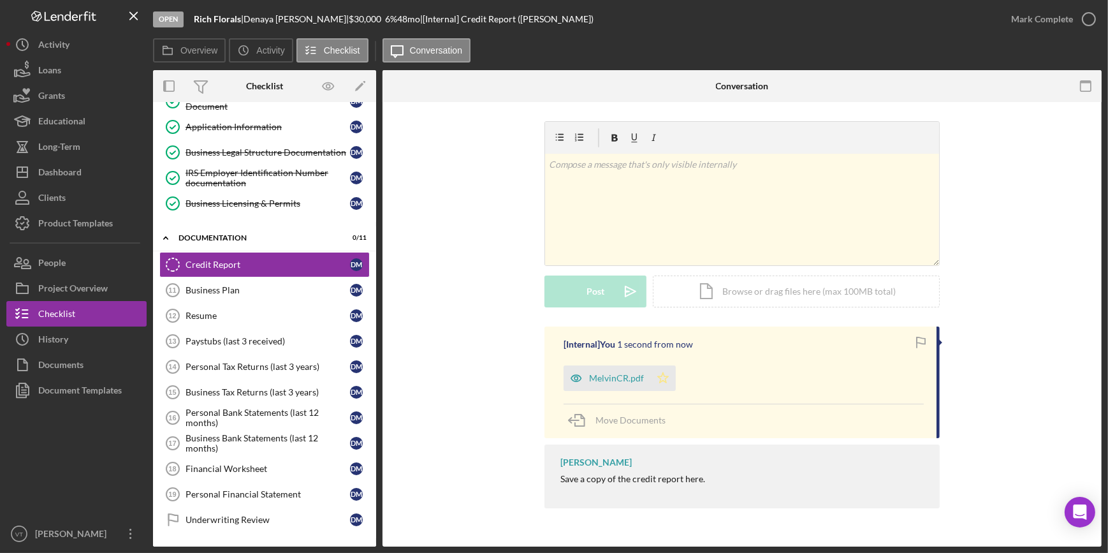
click at [662, 378] on icon "Icon/Star" at bounding box center [662, 377] width 25 height 25
click at [1042, 18] on div "Mark Complete" at bounding box center [1042, 18] width 62 height 25
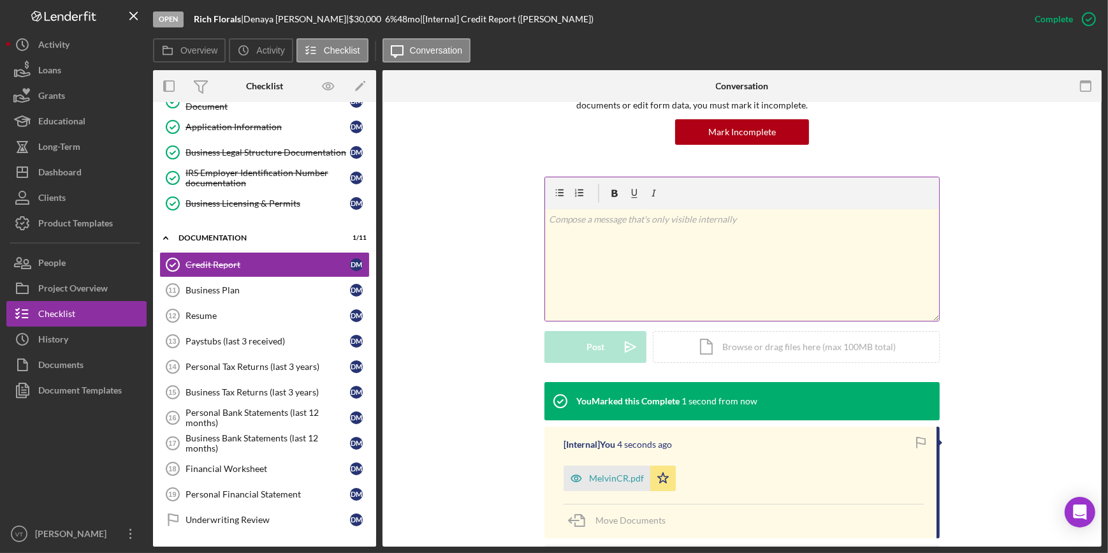
scroll to position [173, 0]
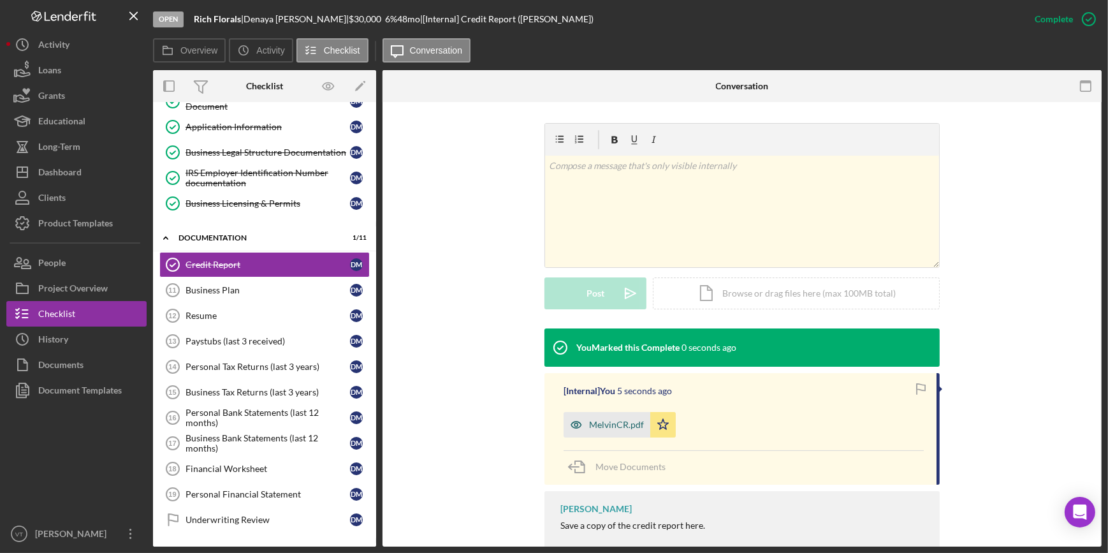
click at [618, 418] on div "MelvinCR.pdf" at bounding box center [606, 424] width 87 height 25
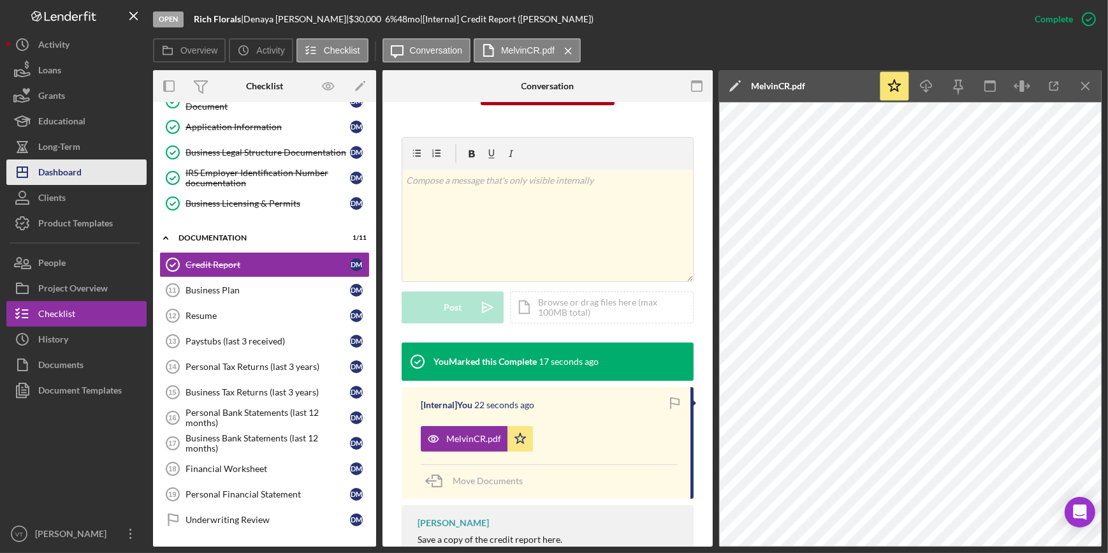
click at [89, 166] on button "Icon/Dashboard Dashboard" at bounding box center [76, 171] width 140 height 25
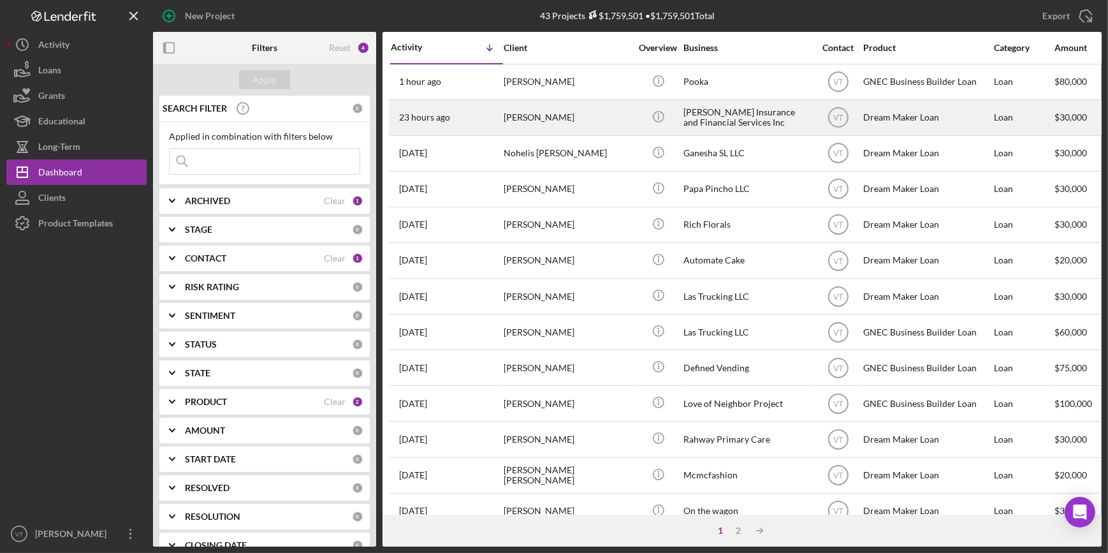
click at [530, 113] on div "[PERSON_NAME]" at bounding box center [567, 118] width 127 height 34
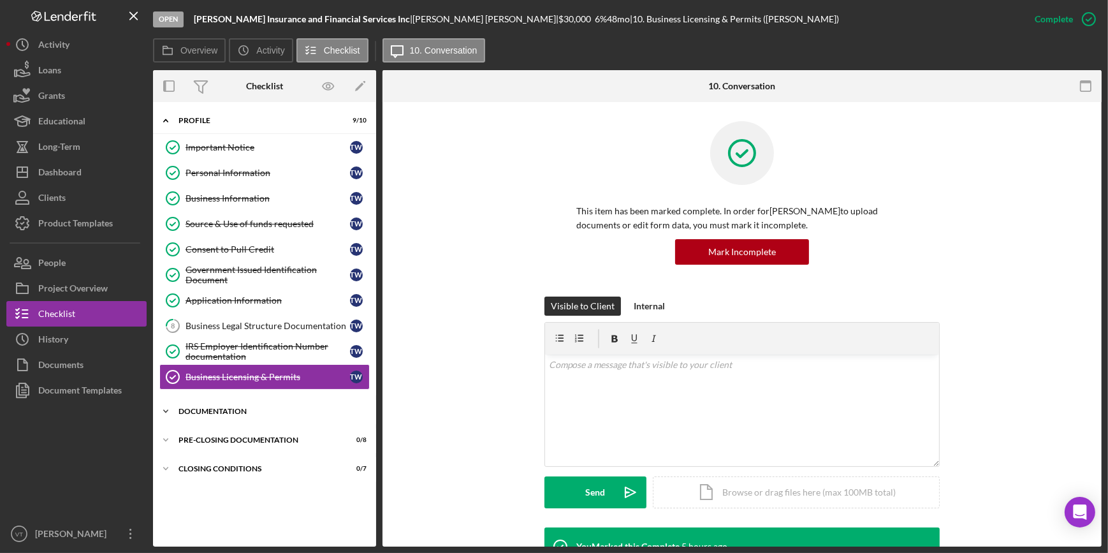
click at [175, 405] on icon "Icon/Expander" at bounding box center [165, 410] width 25 height 25
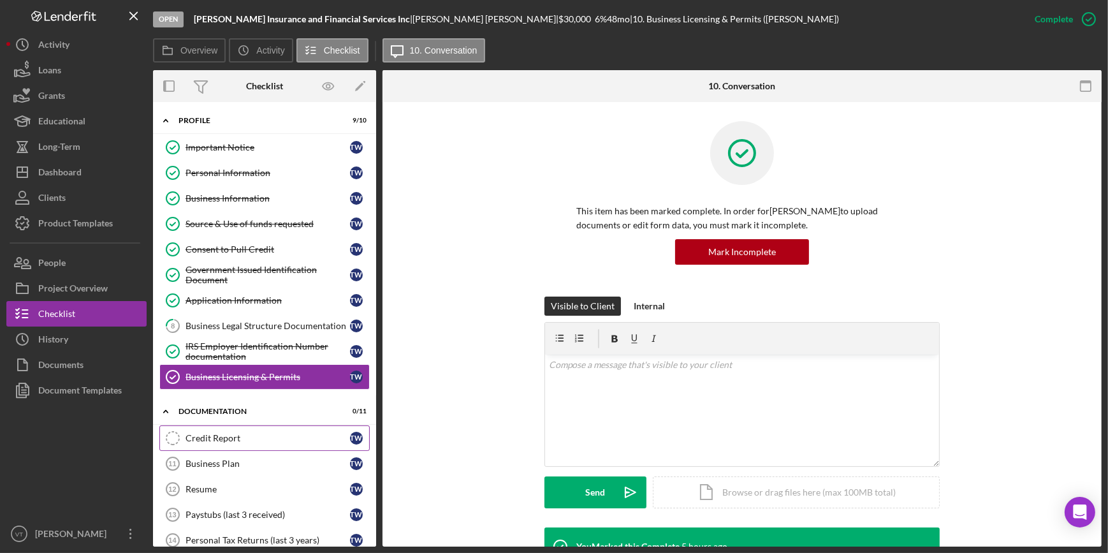
click at [209, 440] on div "Credit Report" at bounding box center [267, 438] width 164 height 10
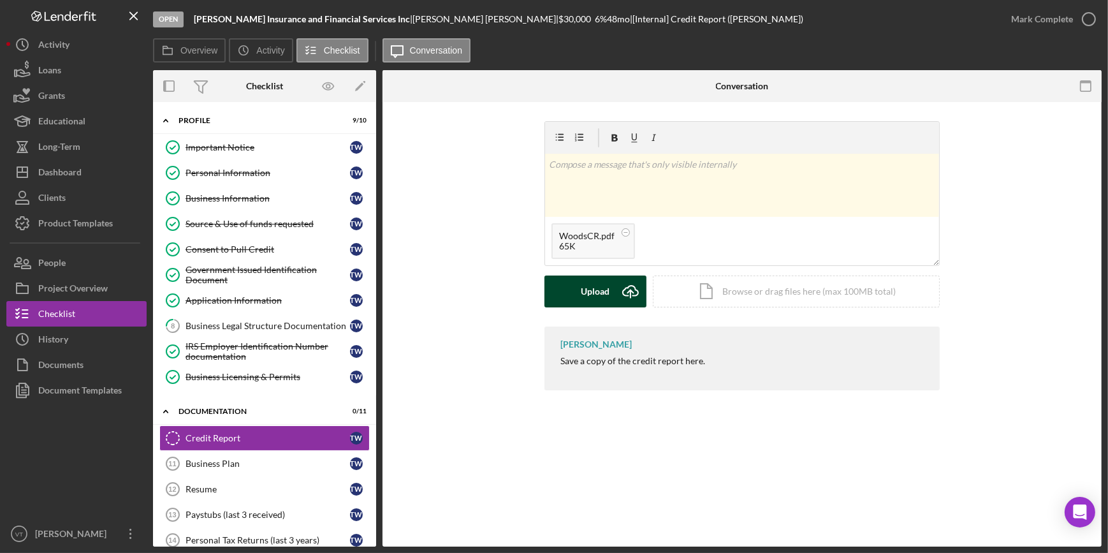
click at [595, 286] on div "Upload" at bounding box center [595, 291] width 29 height 32
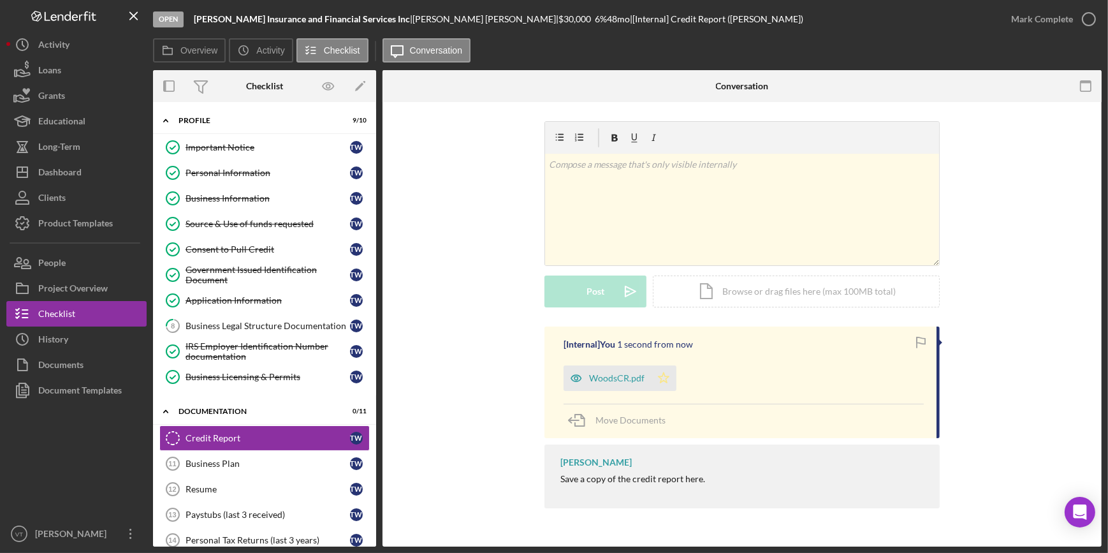
click at [663, 381] on icon "Icon/Star" at bounding box center [663, 377] width 25 height 25
click at [1017, 17] on div "Mark Complete" at bounding box center [1042, 18] width 62 height 25
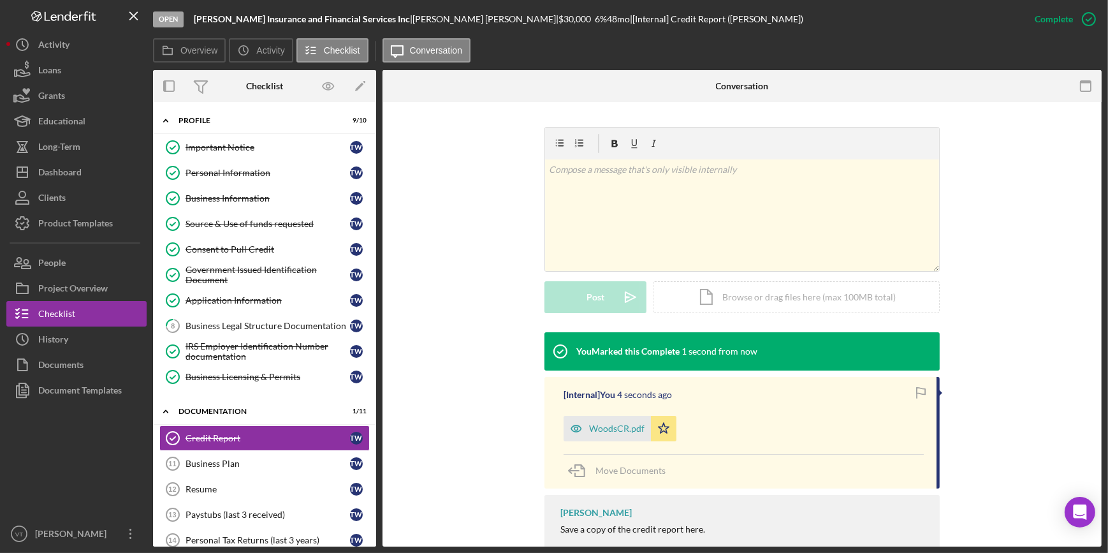
scroll to position [207, 0]
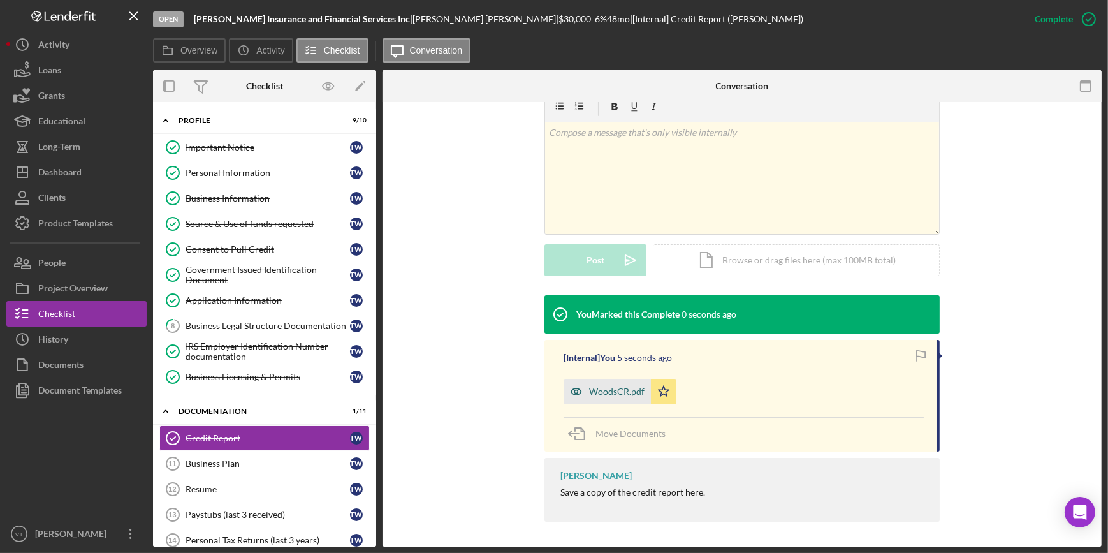
click at [590, 386] on div "WoodsCR.pdf" at bounding box center [616, 391] width 55 height 10
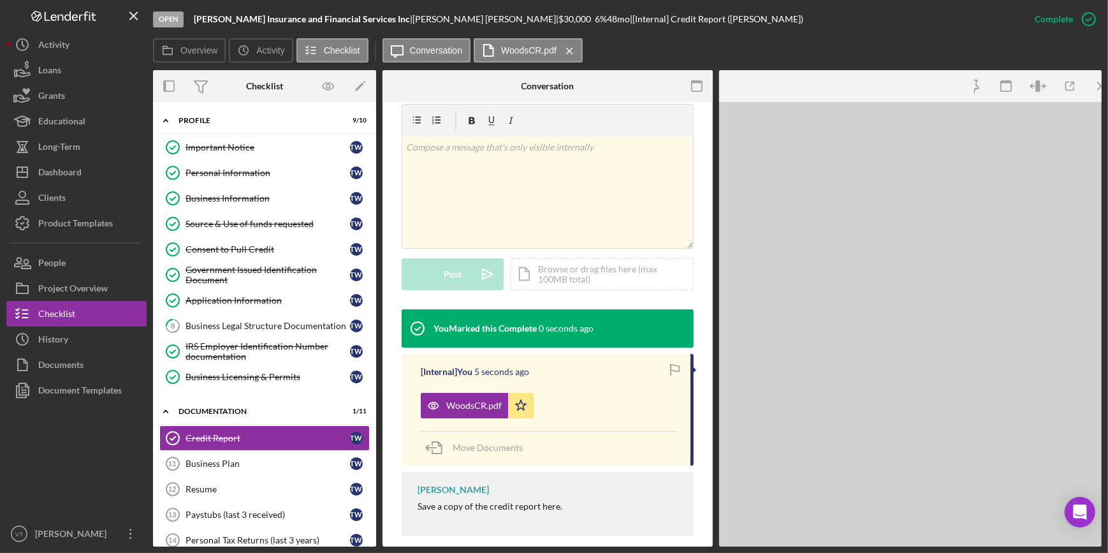
scroll to position [221, 0]
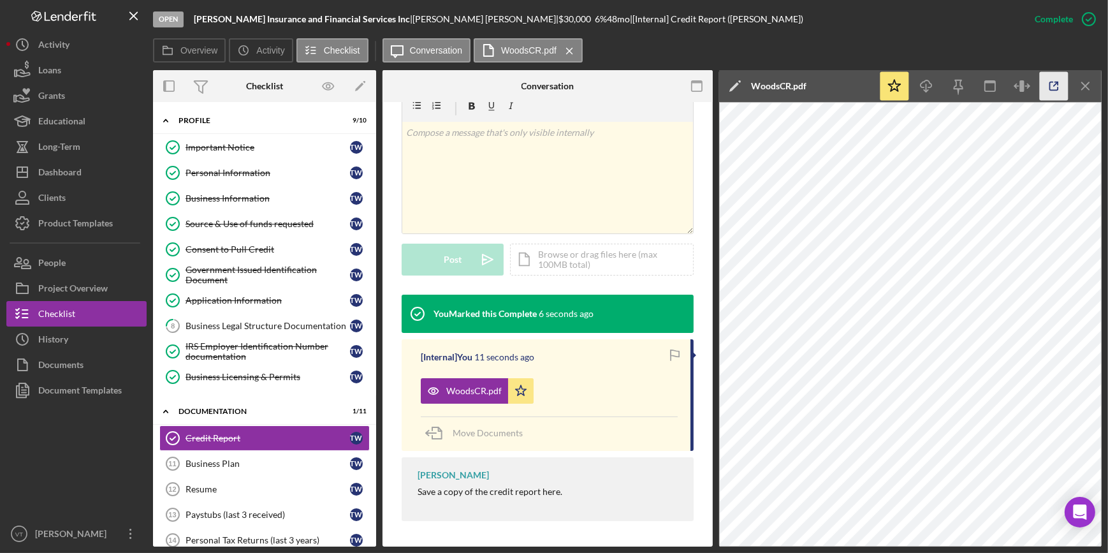
click at [1052, 81] on icon "button" at bounding box center [1054, 86] width 29 height 29
click at [73, 176] on div "Dashboard" at bounding box center [59, 173] width 43 height 29
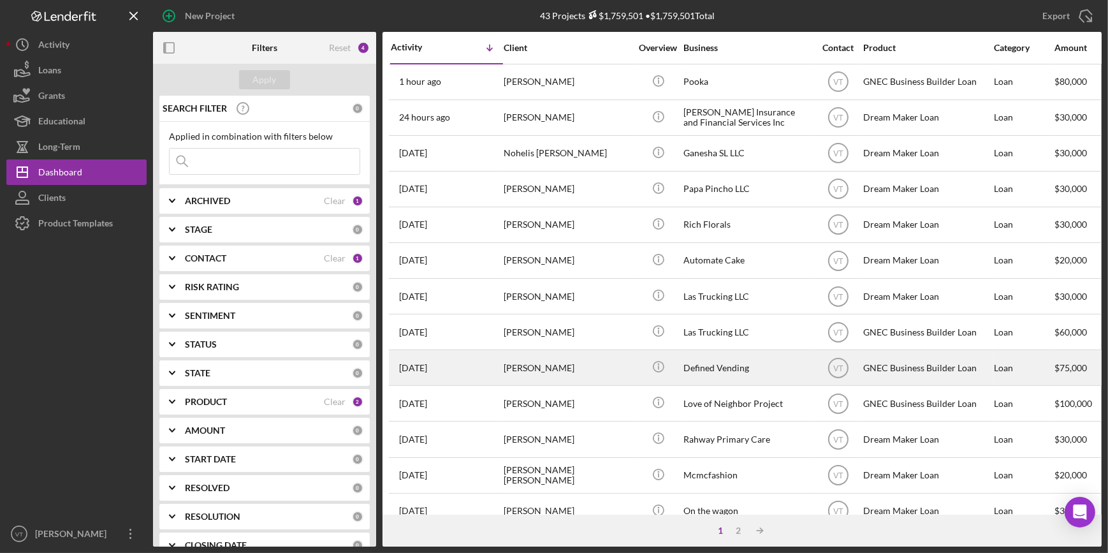
click at [558, 377] on div "[PERSON_NAME]" at bounding box center [567, 368] width 127 height 34
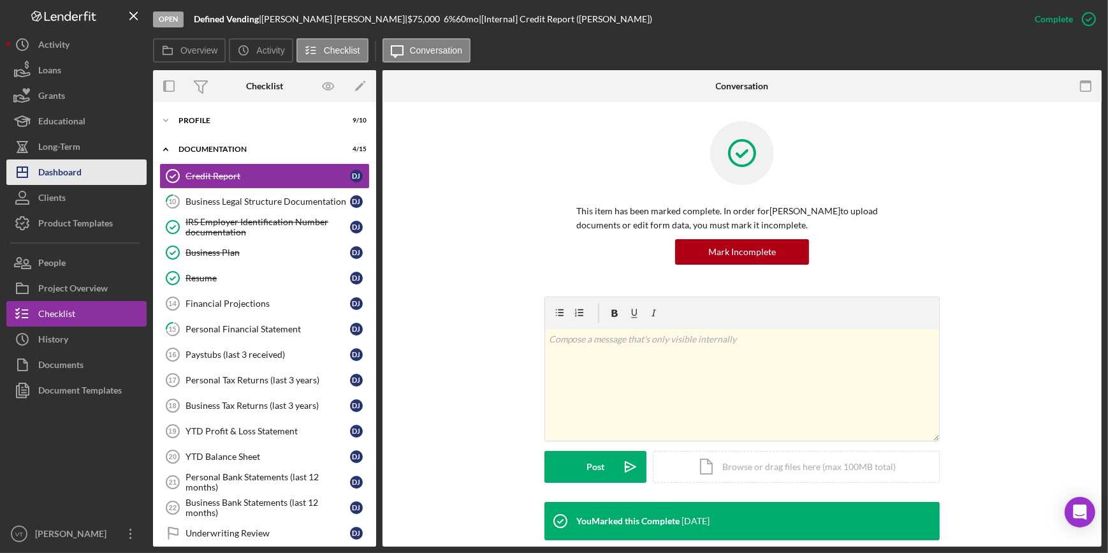
click at [78, 168] on div "Dashboard" at bounding box center [59, 173] width 43 height 29
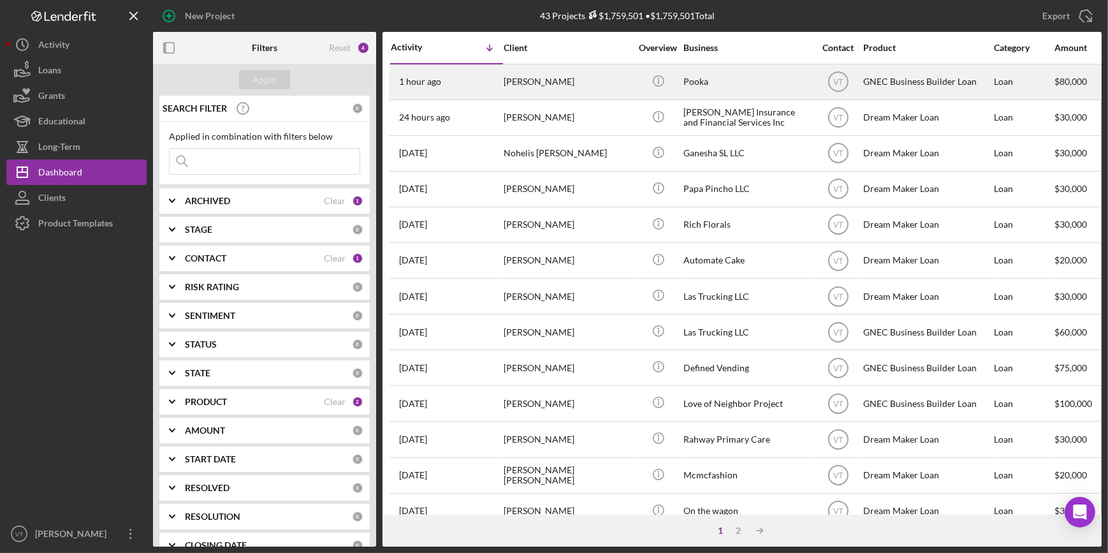
click at [574, 75] on div "[PERSON_NAME]" at bounding box center [567, 82] width 127 height 34
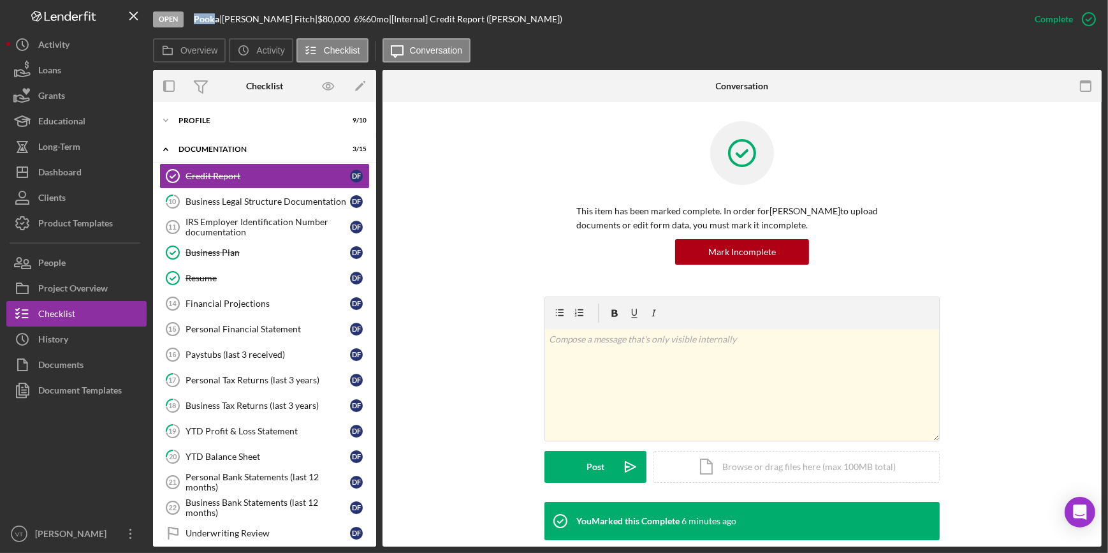
drag, startPoint x: 212, startPoint y: 18, endPoint x: 191, endPoint y: 15, distance: 20.6
click at [191, 15] on div "Open Pooka | Dawn Fitch | $80,000 $80,000 6 % 60 mo | [Internal] Credit Report …" at bounding box center [587, 19] width 869 height 38
click at [231, 217] on div "IRS Employer Identification Number documentation" at bounding box center [267, 227] width 164 height 20
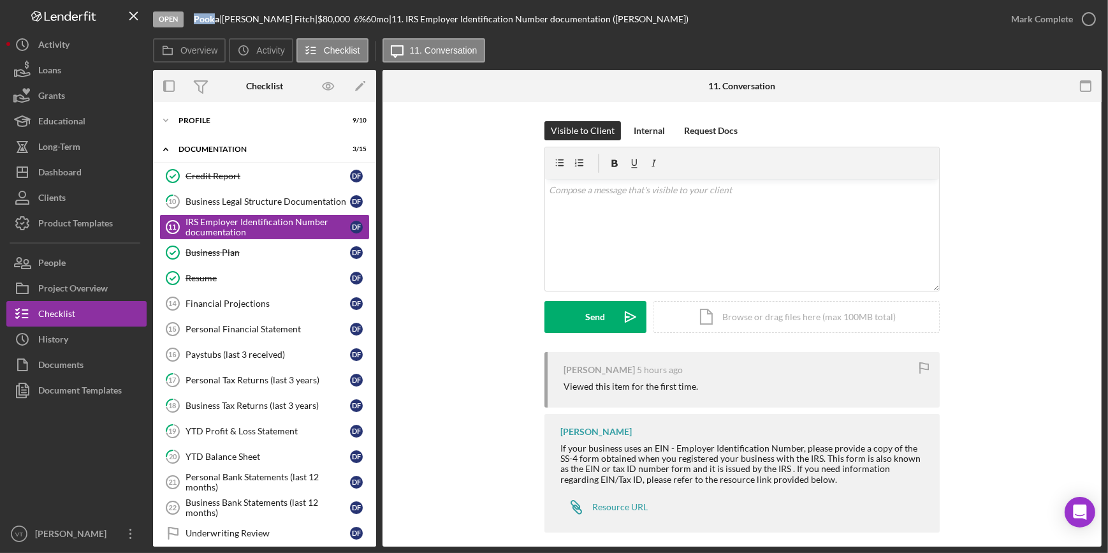
click at [195, 23] on b "Pooka" at bounding box center [206, 18] width 25 height 11
drag, startPoint x: 214, startPoint y: 18, endPoint x: 189, endPoint y: 22, distance: 25.2
click at [189, 22] on div "Open Pooka | Dawn Fitch | $80,000 $80,000 6 % 60 mo | 11. IRS Employer Identifi…" at bounding box center [575, 19] width 845 height 38
drag, startPoint x: 189, startPoint y: 22, endPoint x: 183, endPoint y: 28, distance: 8.1
click at [183, 28] on div "Open Pooka | Dawn Fitch | $80,000 $80,000 6 % 60 mo | 11. IRS Employer Identifi…" at bounding box center [575, 19] width 845 height 38
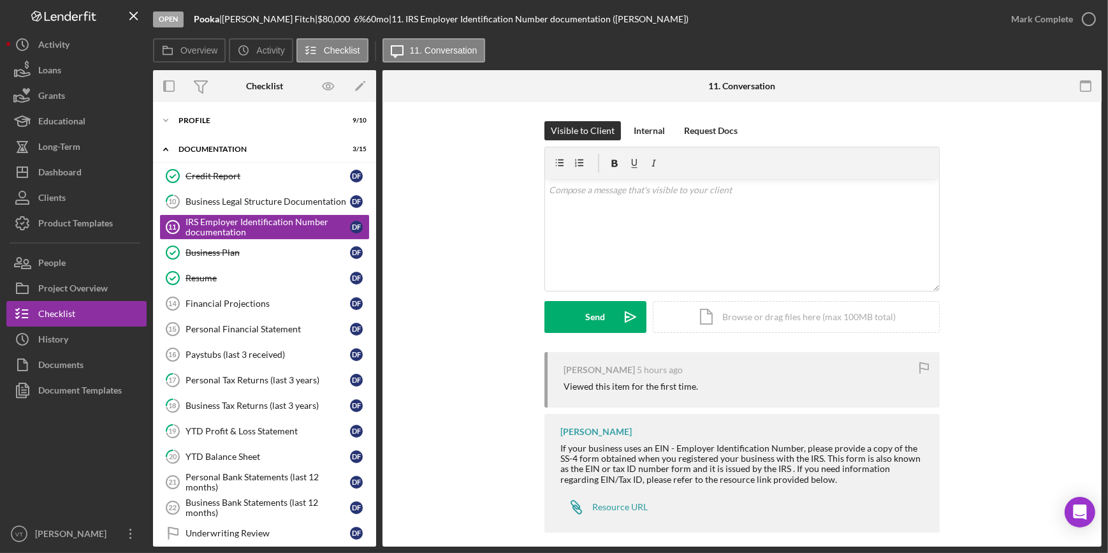
drag, startPoint x: 190, startPoint y: 16, endPoint x: 222, endPoint y: 16, distance: 31.9
click at [222, 16] on div "Open Pooka | Dawn Fitch | $80,000 $80,000 6 % 60 mo | 11. IRS Employer Identifi…" at bounding box center [575, 19] width 845 height 38
copy div "Pooka"
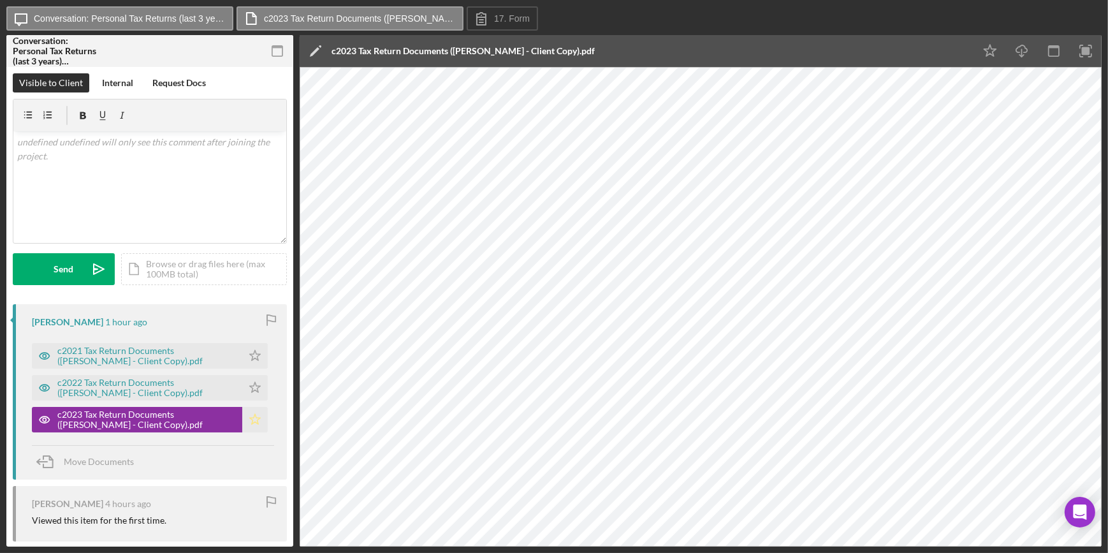
click at [251, 418] on icon "Icon/Star" at bounding box center [254, 419] width 25 height 25
drag, startPoint x: 255, startPoint y: 384, endPoint x: 254, endPoint y: 370, distance: 14.1
click at [254, 383] on icon "Icon/Star" at bounding box center [254, 387] width 25 height 25
click at [252, 351] on icon "Icon/Star" at bounding box center [254, 355] width 25 height 25
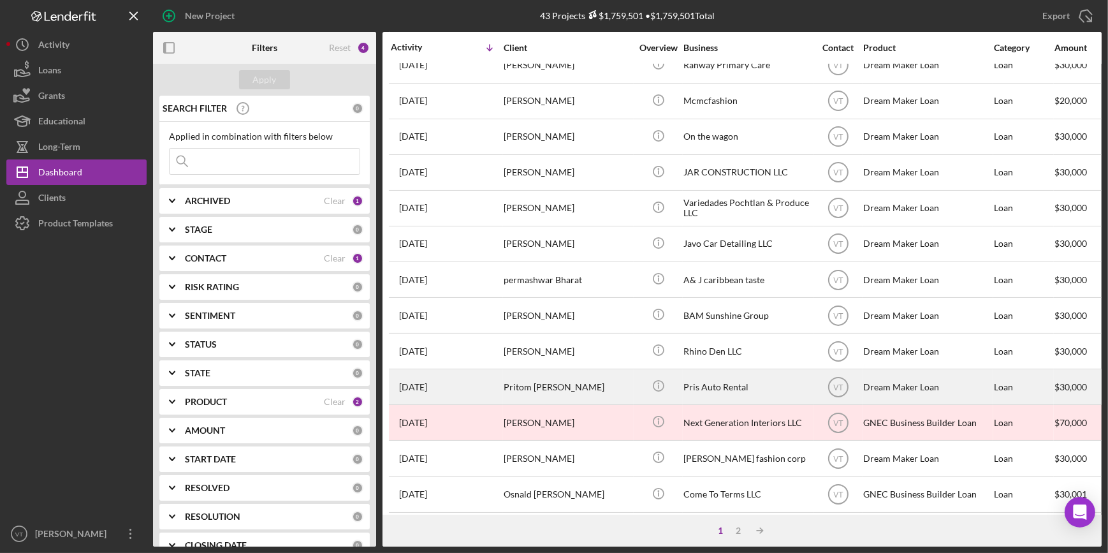
scroll to position [461, 0]
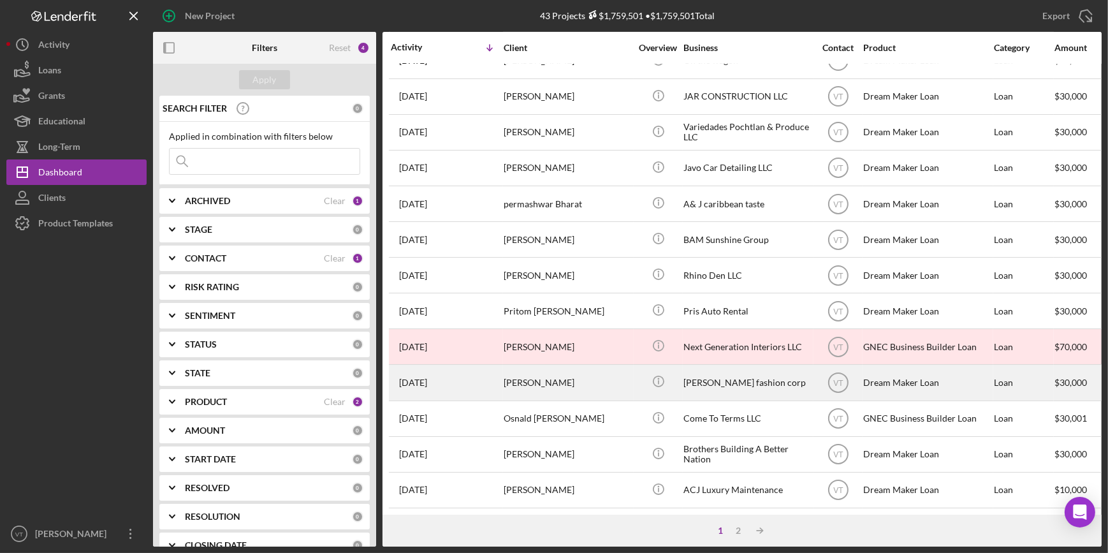
click at [511, 377] on div "[PERSON_NAME]" at bounding box center [567, 382] width 127 height 34
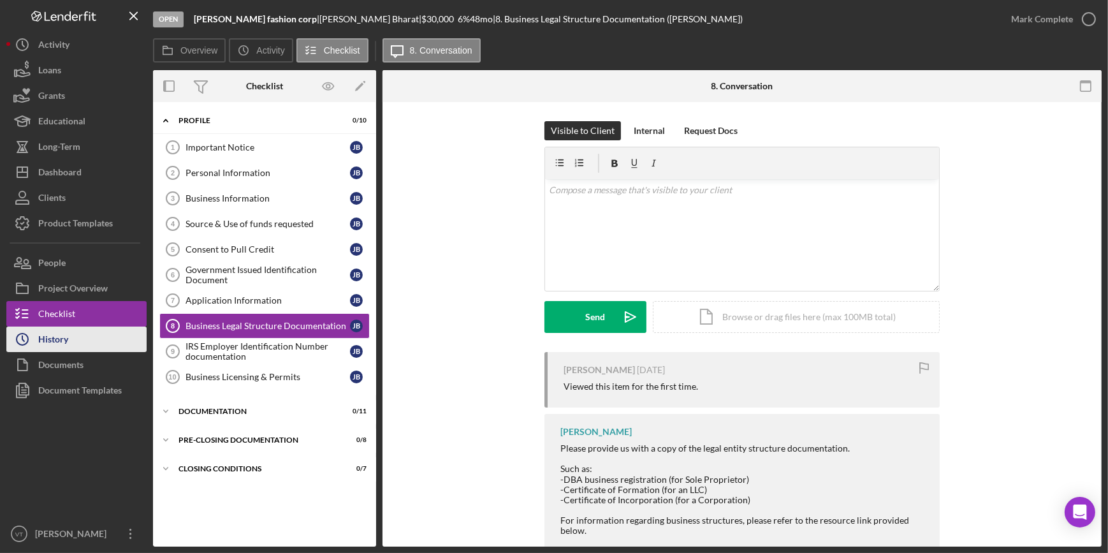
click at [89, 333] on button "Icon/History History" at bounding box center [76, 338] width 140 height 25
